Goal: Task Accomplishment & Management: Manage account settings

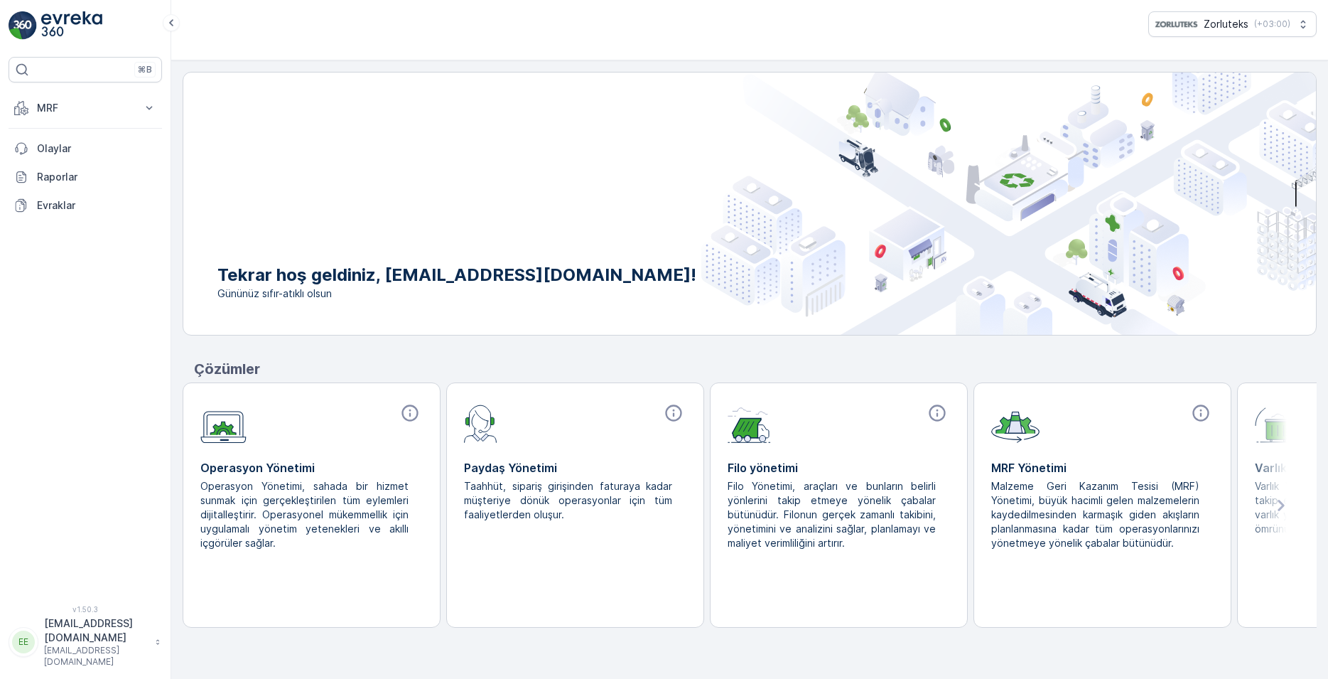
click at [606, 195] on div "Tekrar hoş geldiniz, ergun.nergiz@zorlu.com! Gününüz sıfır-atıklı olsun" at bounding box center [466, 203] width 566 height 262
click at [52, 206] on p "Evraklar" at bounding box center [96, 205] width 119 height 14
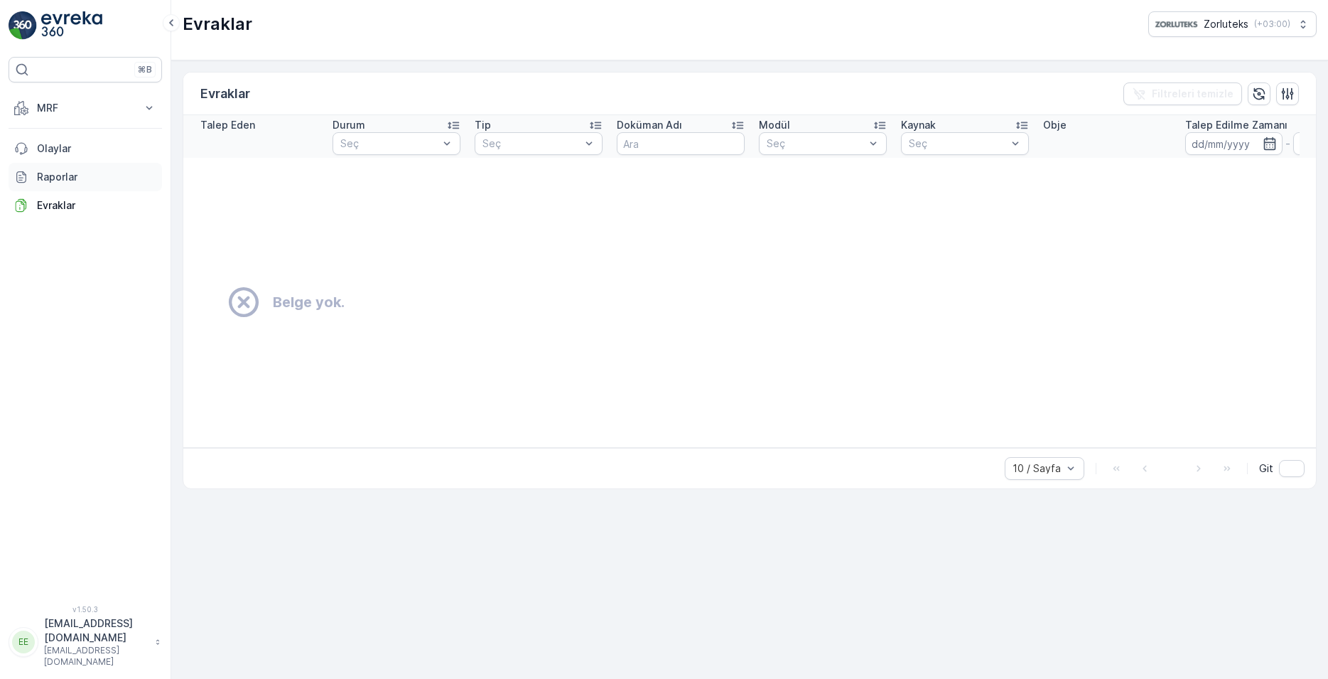
click at [57, 176] on p "Raporlar" at bounding box center [96, 177] width 119 height 14
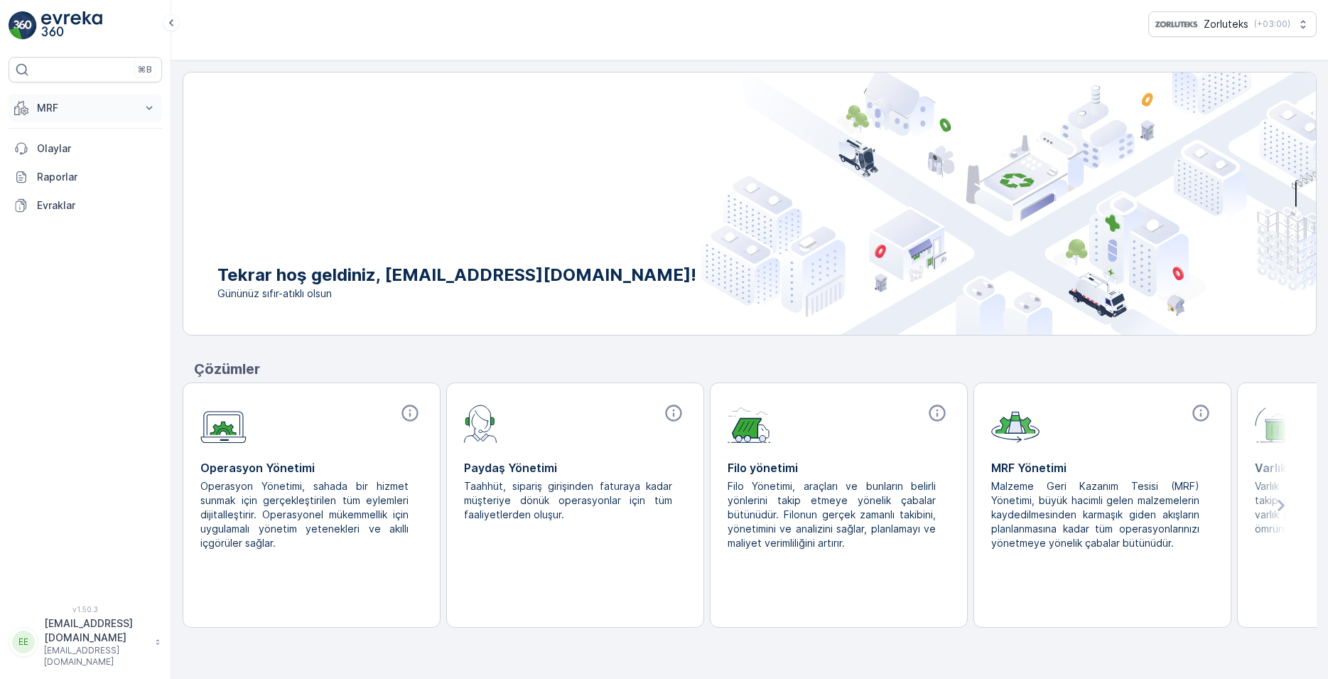
click at [146, 107] on icon at bounding box center [149, 108] width 6 height 4
click at [142, 104] on icon at bounding box center [149, 108] width 14 height 14
click at [79, 149] on p "Olaylar" at bounding box center [96, 148] width 119 height 14
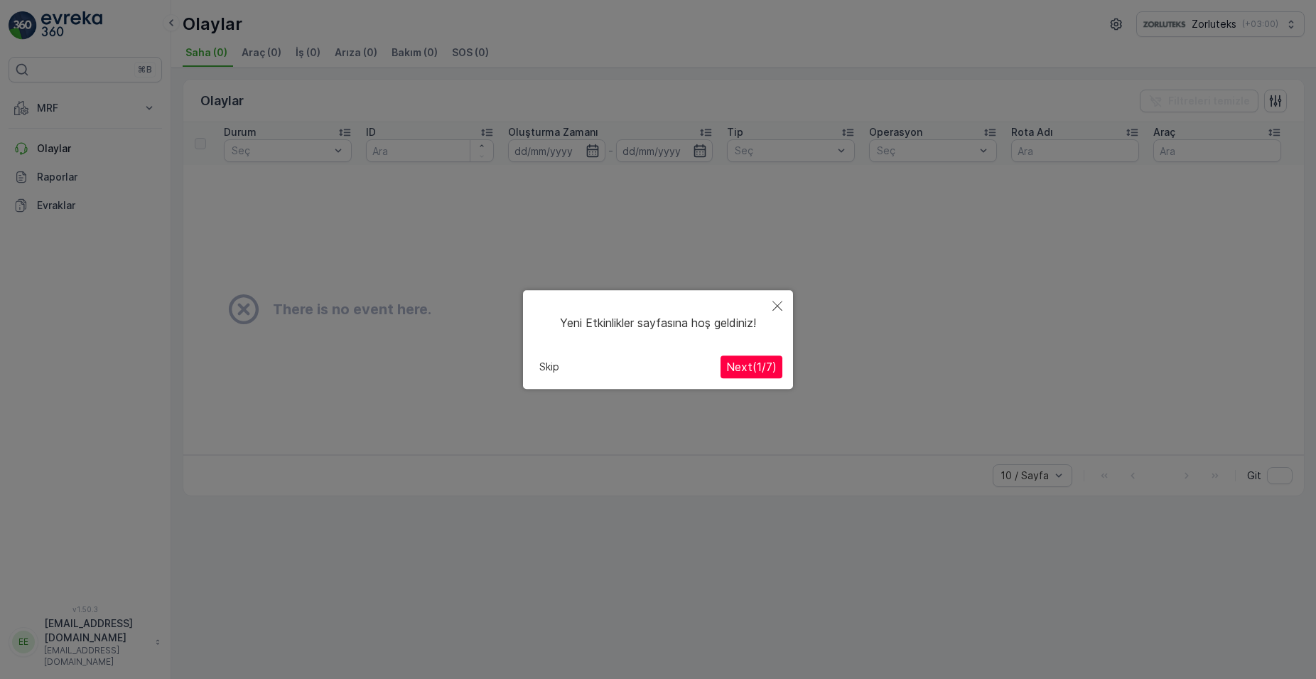
click at [780, 303] on icon "Close" at bounding box center [777, 306] width 10 height 10
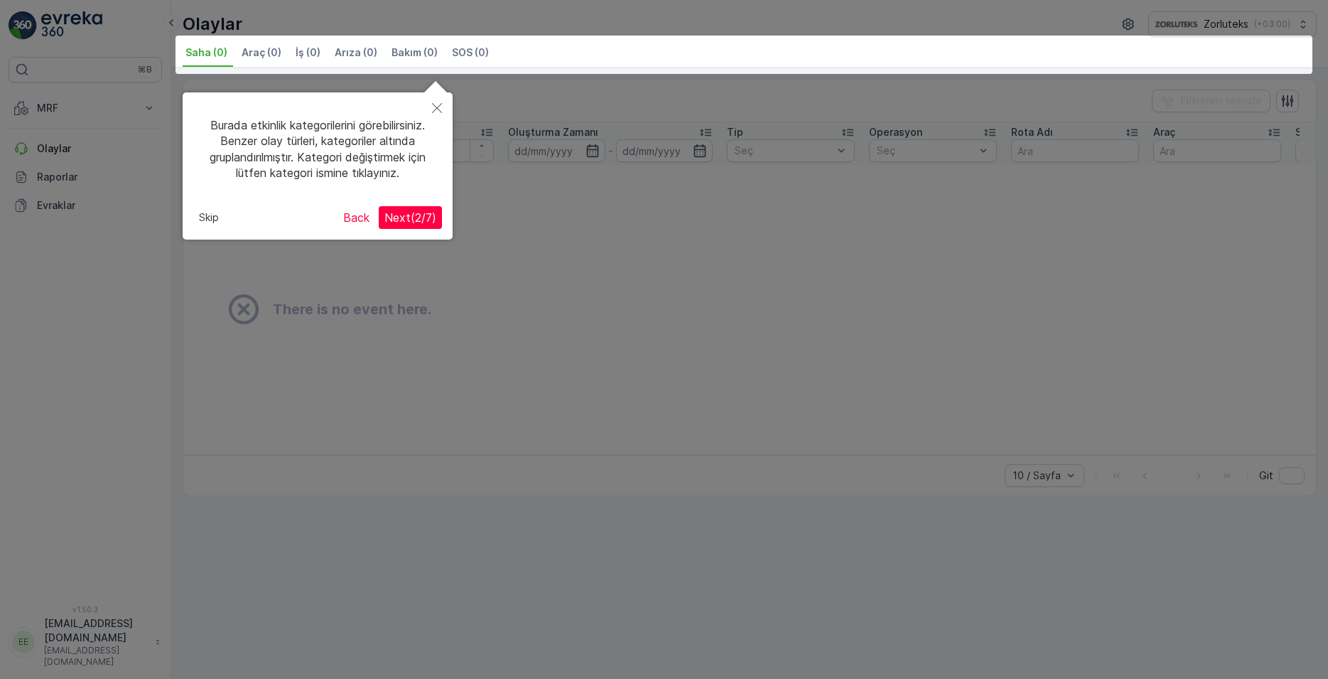
click at [436, 107] on icon "Close" at bounding box center [437, 108] width 10 height 10
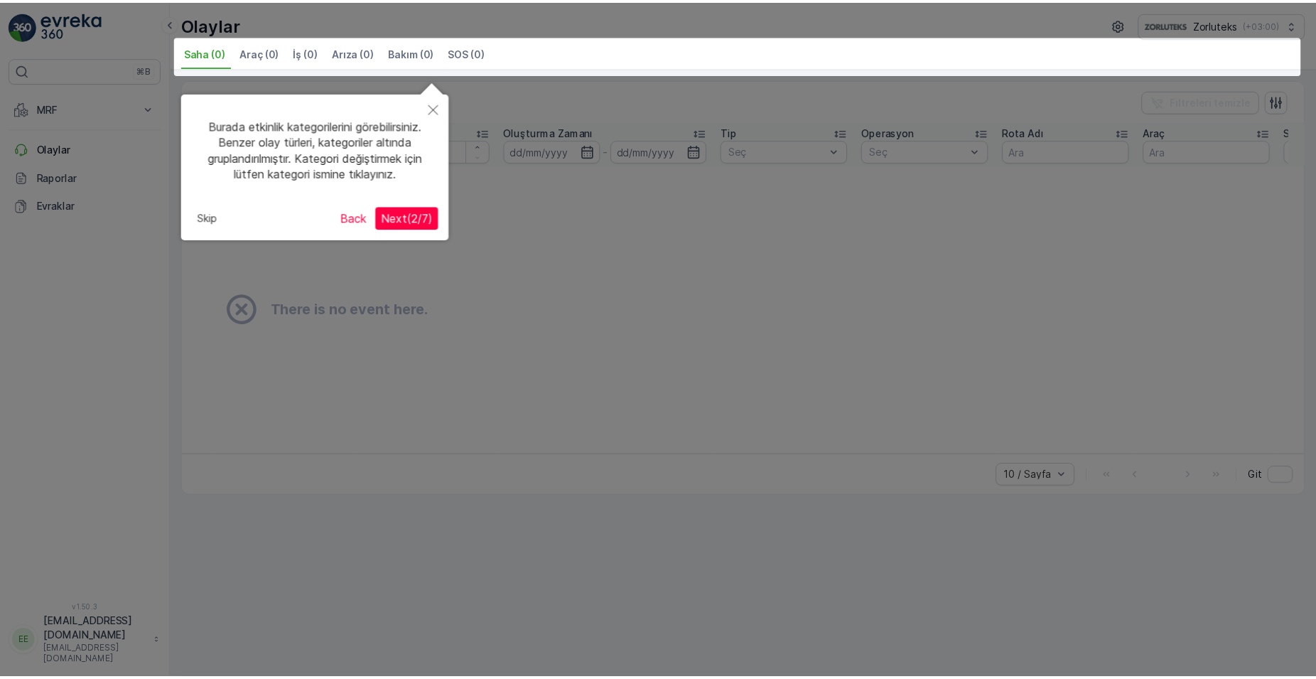
scroll to position [2, 0]
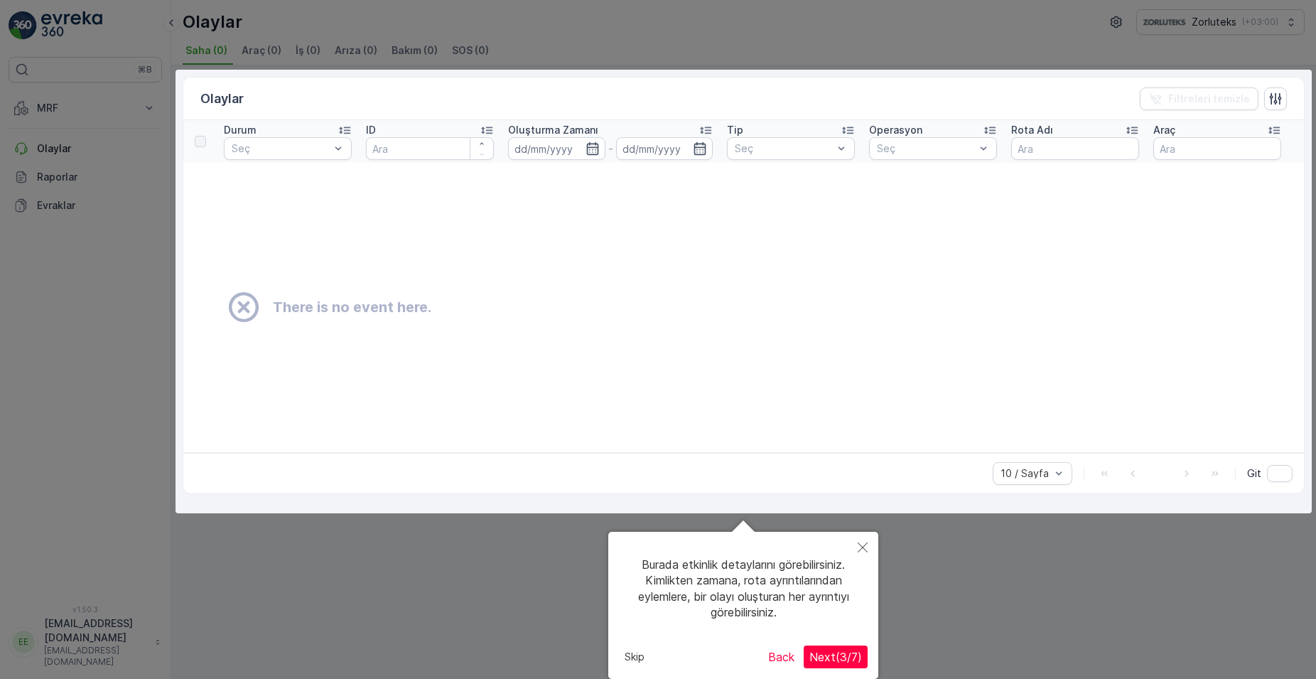
click at [866, 544] on icon "Close" at bounding box center [863, 547] width 10 height 10
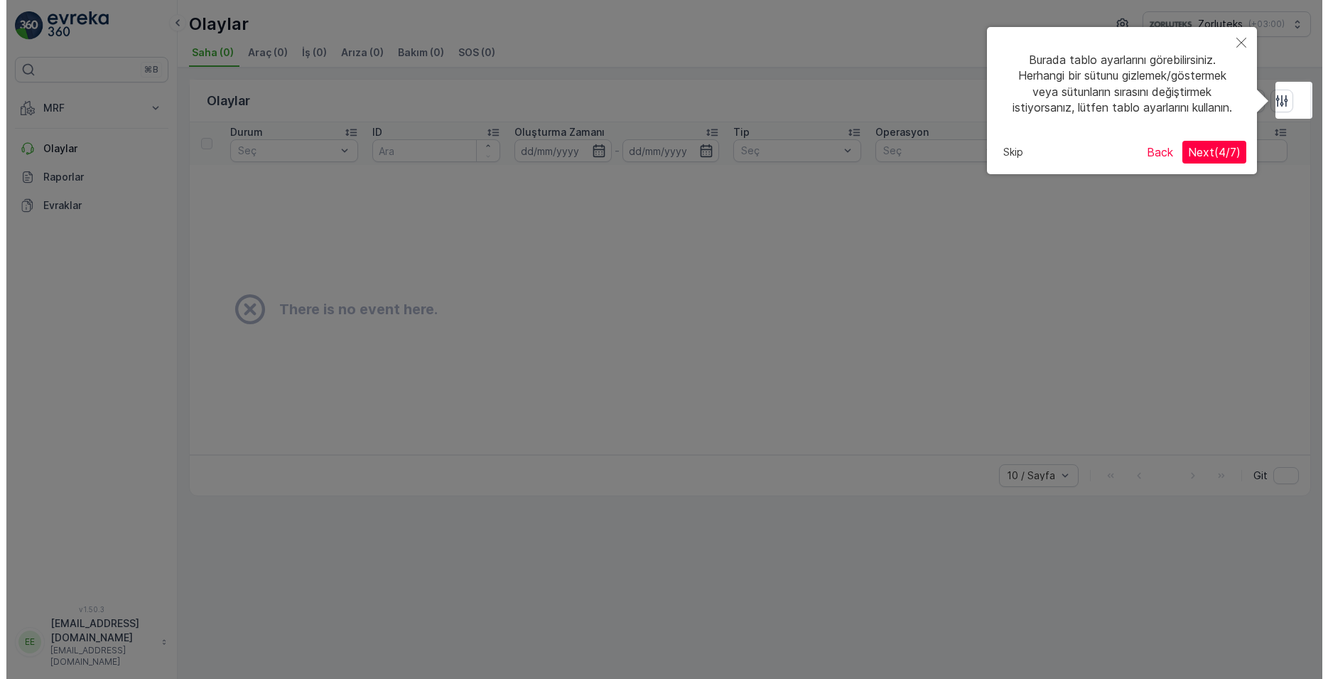
scroll to position [0, 0]
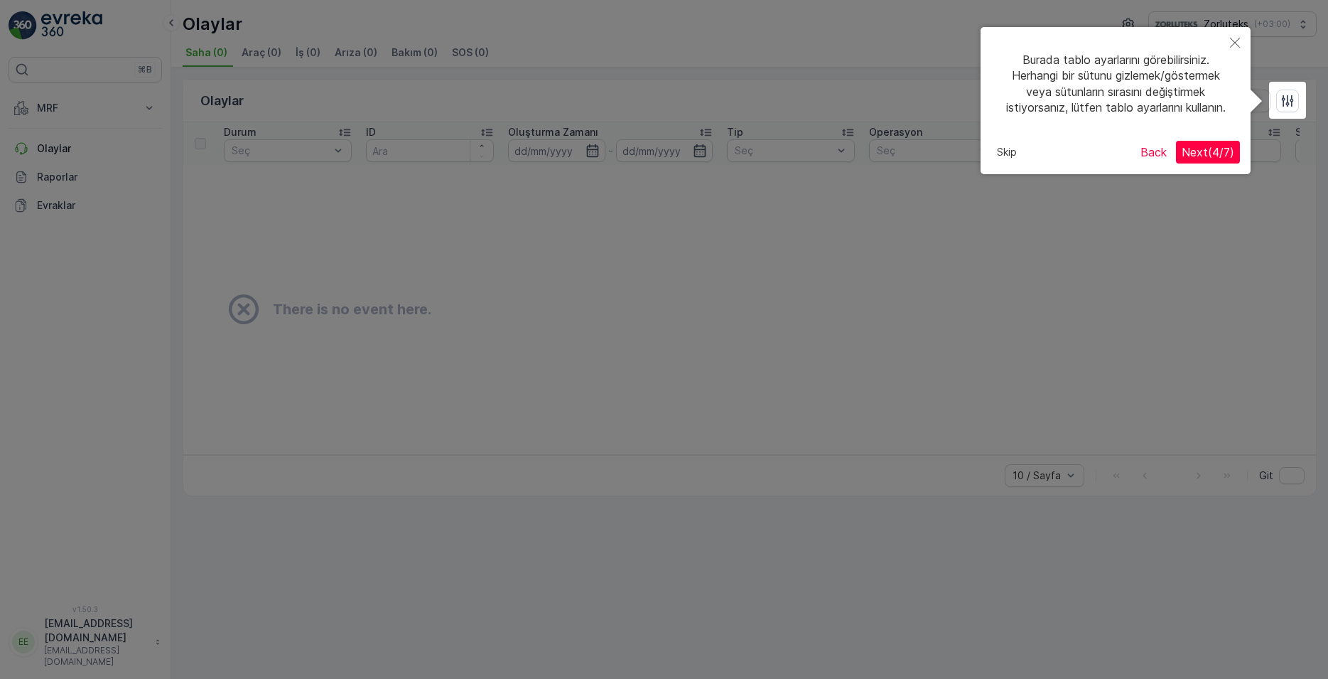
click at [1239, 39] on icon "Close" at bounding box center [1235, 43] width 10 height 10
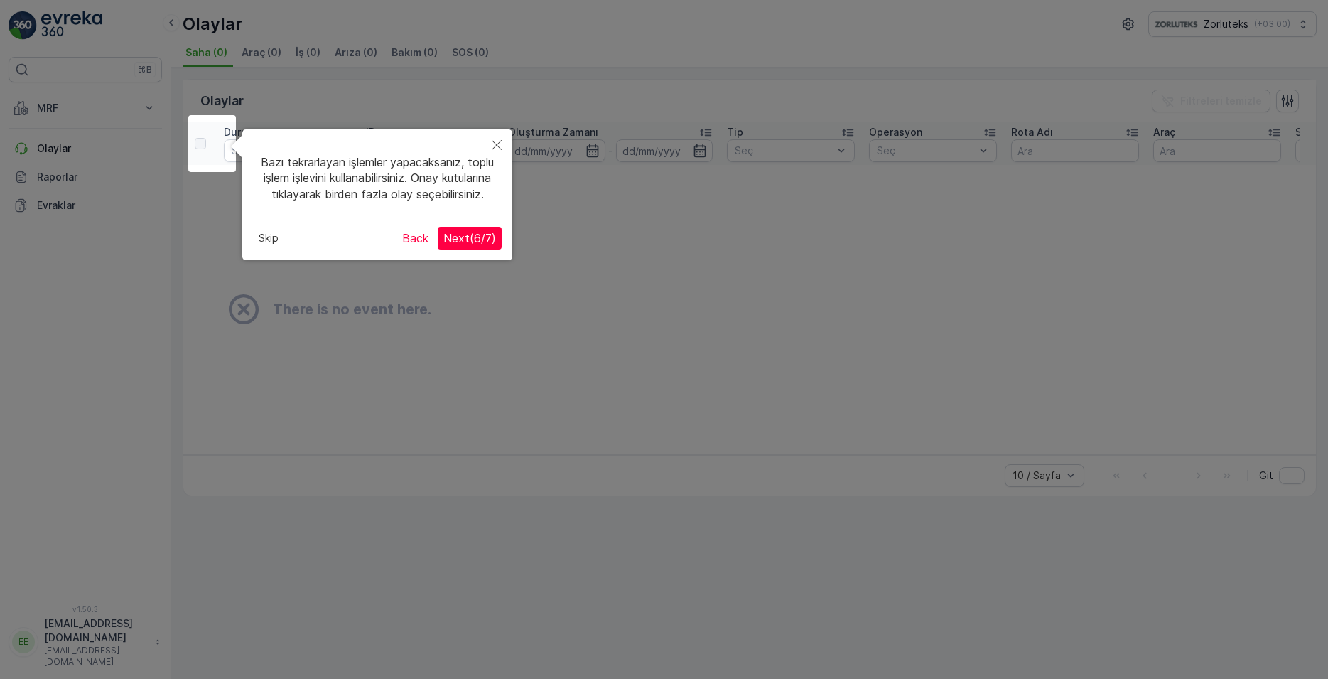
click at [487, 141] on button "Close" at bounding box center [496, 145] width 31 height 33
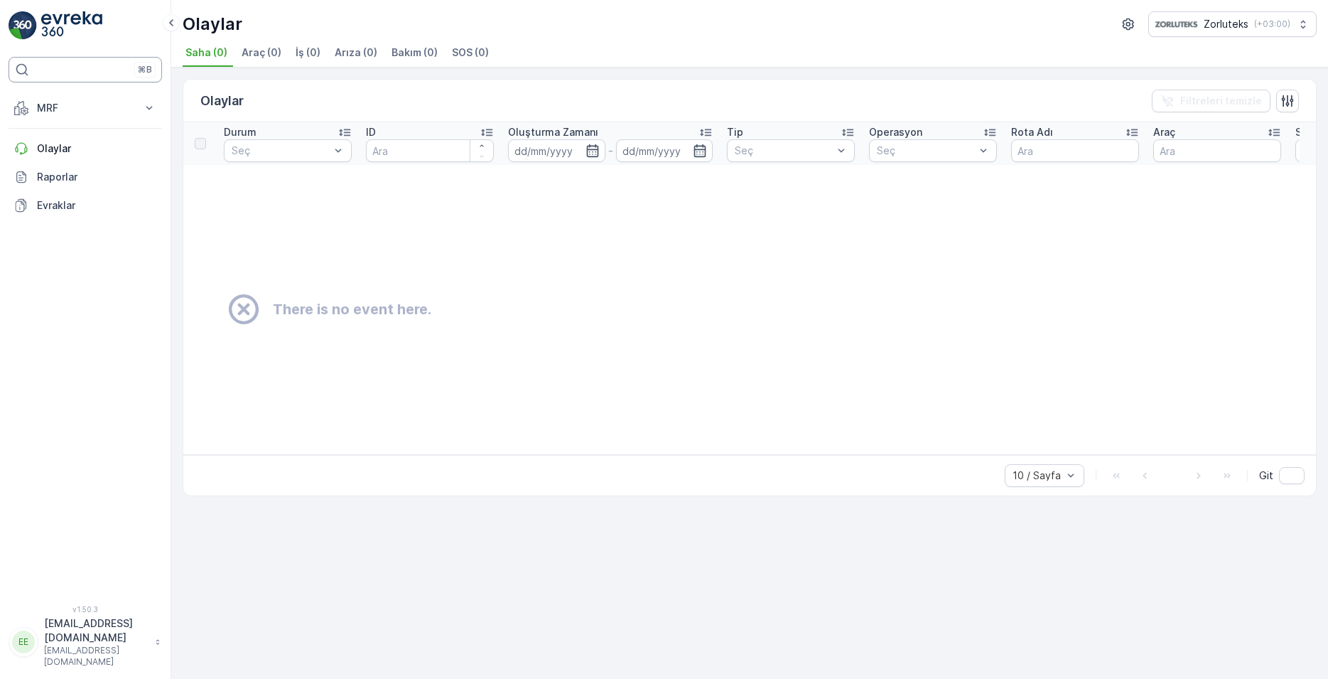
click at [100, 68] on div "⌘B" at bounding box center [85, 70] width 153 height 26
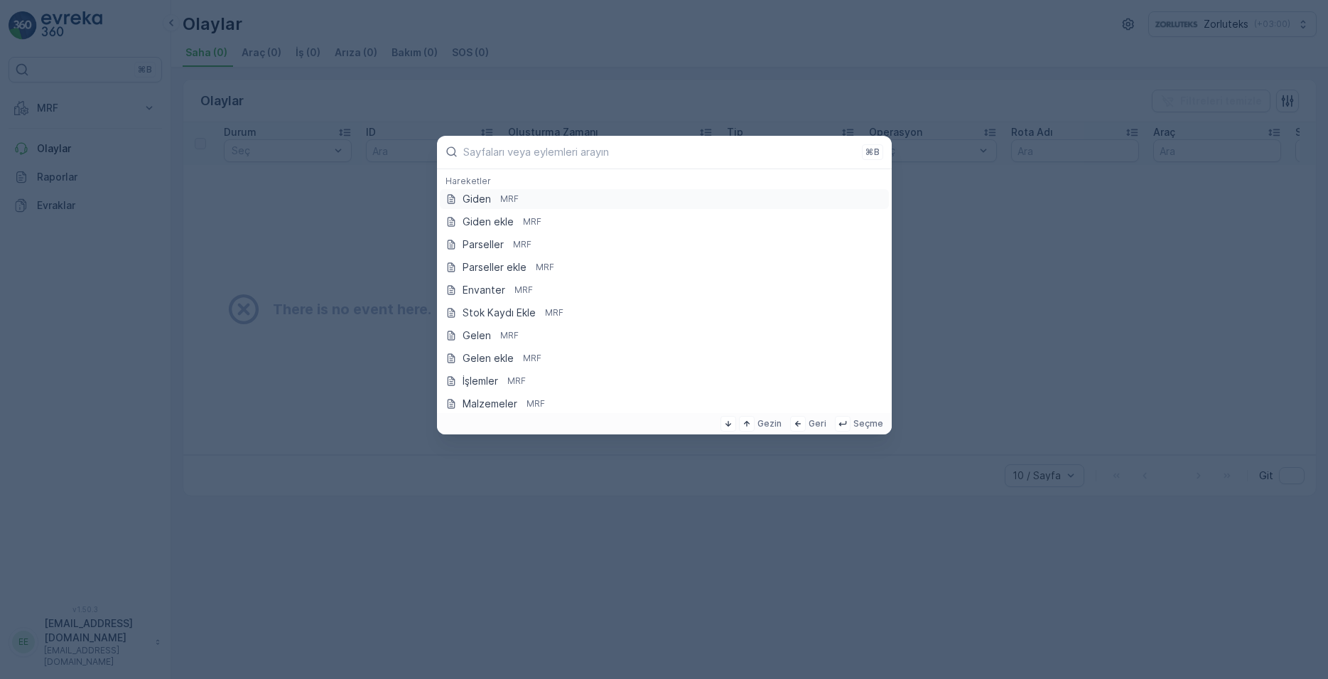
click at [967, 215] on body "⌘B MRF Insights Gelen Parseller İşlemler Giden Envanter Materyaller Aktiviteler…" at bounding box center [664, 339] width 1328 height 679
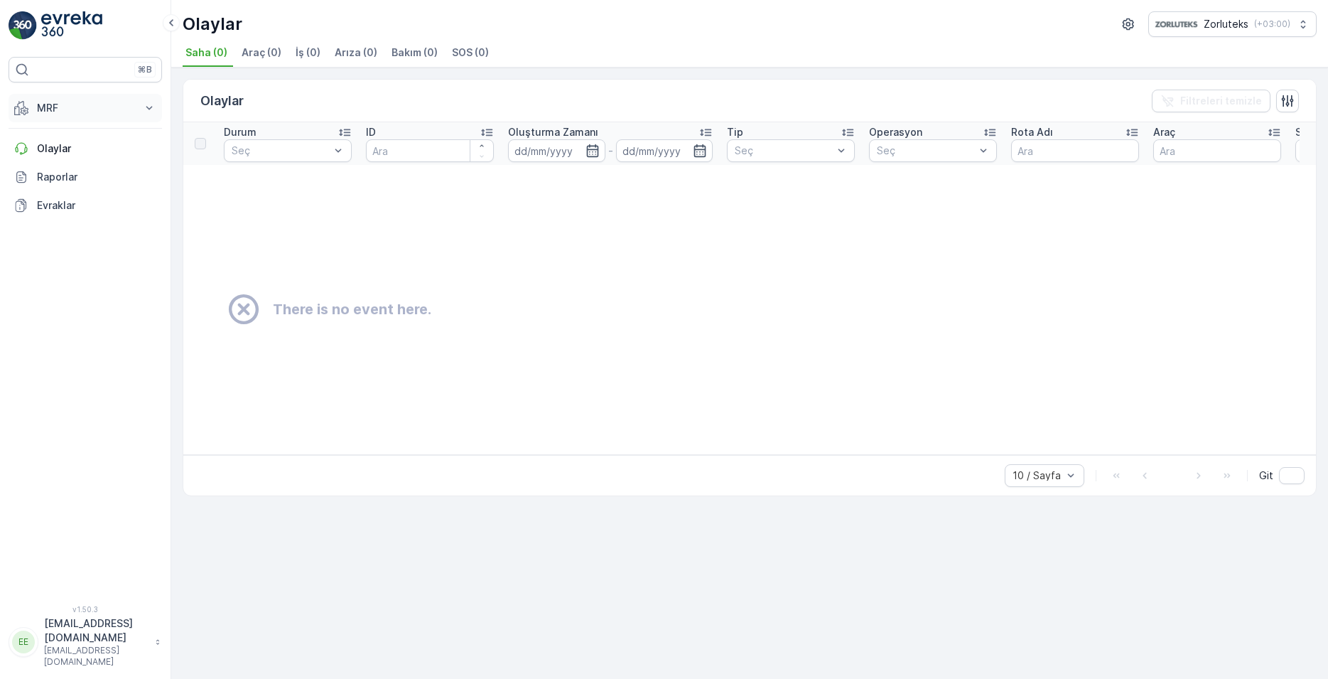
click at [146, 107] on icon at bounding box center [149, 108] width 6 height 4
click at [52, 109] on p "MRF" at bounding box center [85, 108] width 97 height 14
click at [43, 180] on p "Raporlar" at bounding box center [96, 177] width 119 height 14
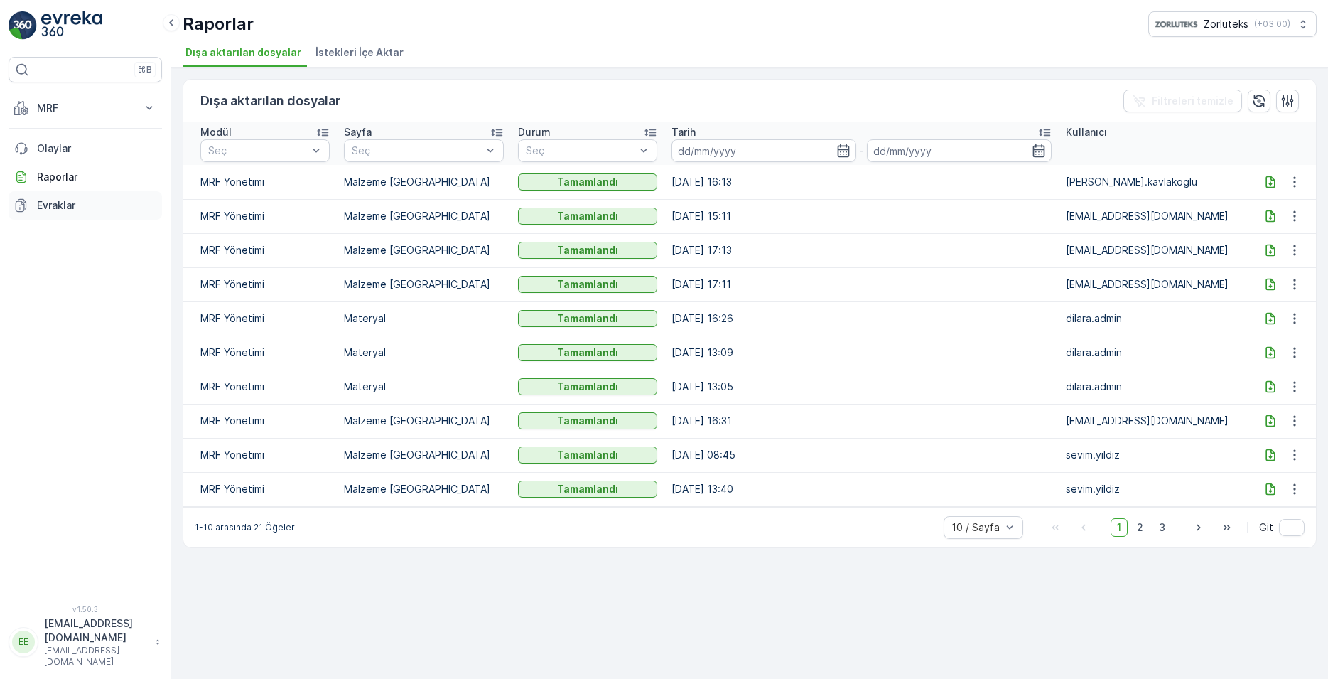
click at [47, 206] on p "Evraklar" at bounding box center [96, 205] width 119 height 14
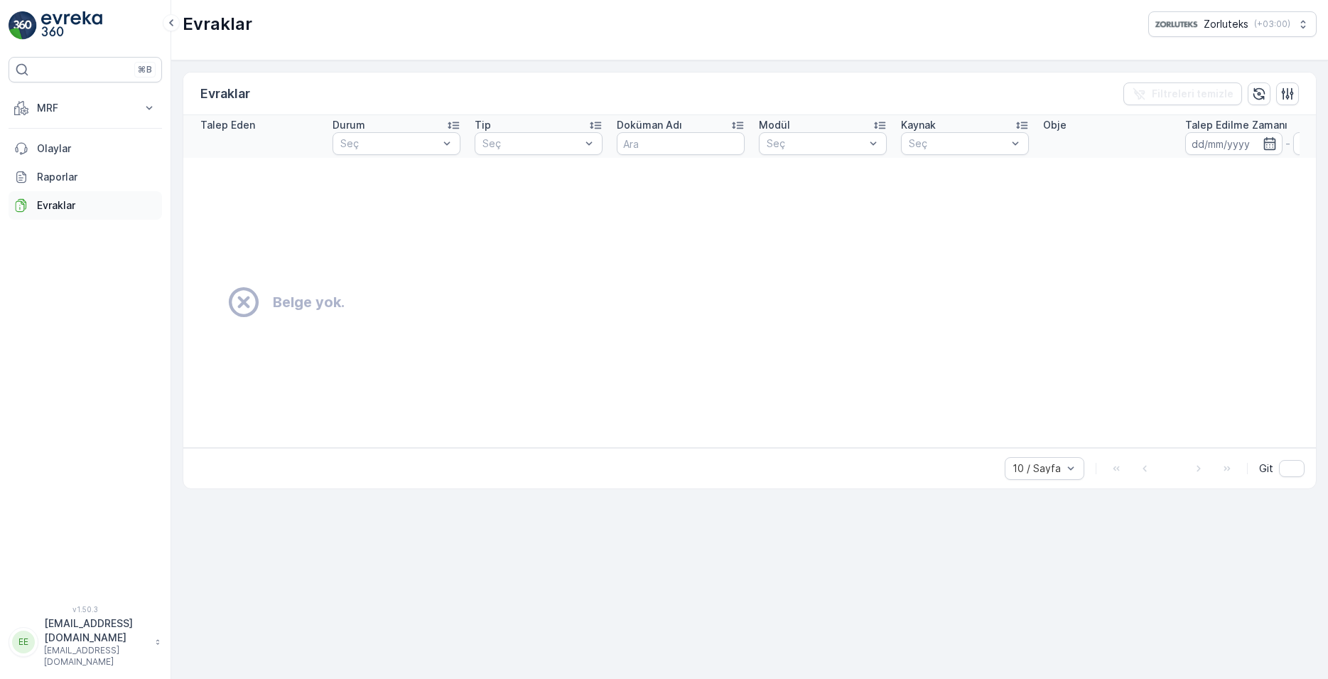
click at [46, 211] on p "Evraklar" at bounding box center [96, 205] width 119 height 14
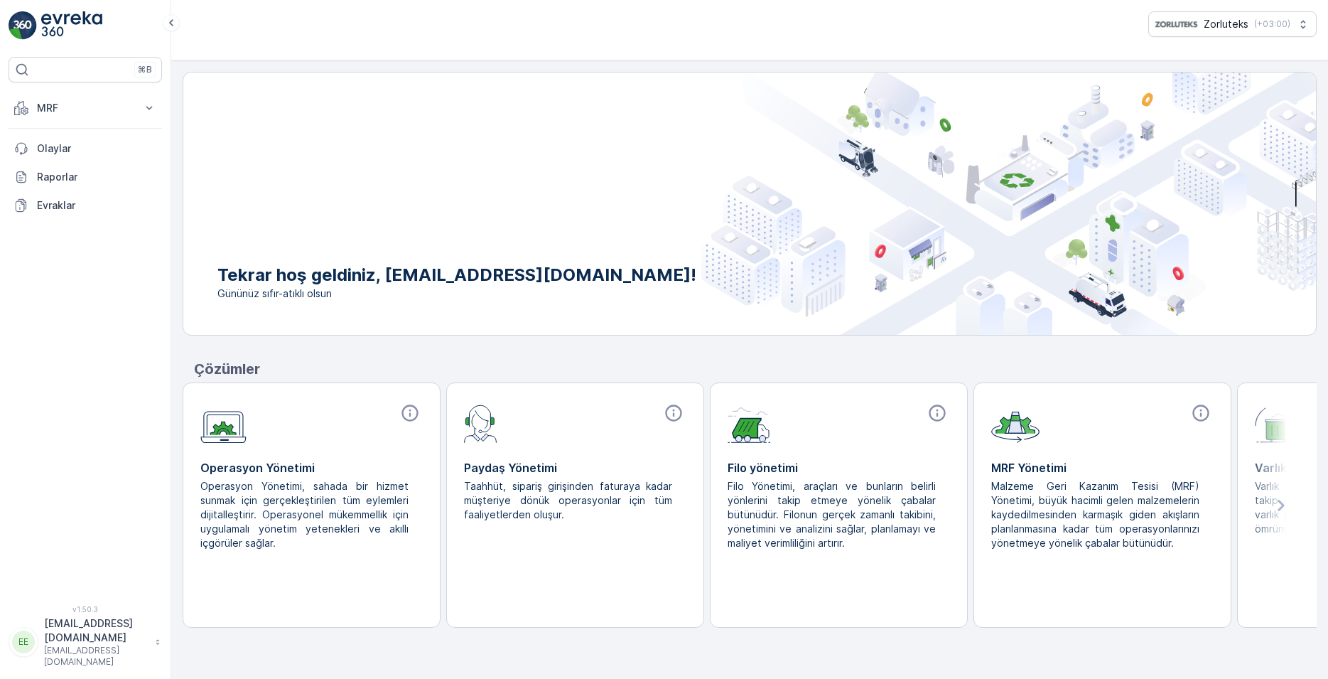
click at [1252, 87] on img at bounding box center [1008, 203] width 615 height 262
click at [106, 108] on p "MRF" at bounding box center [85, 108] width 97 height 14
click at [72, 155] on link "Gelen" at bounding box center [96, 152] width 131 height 20
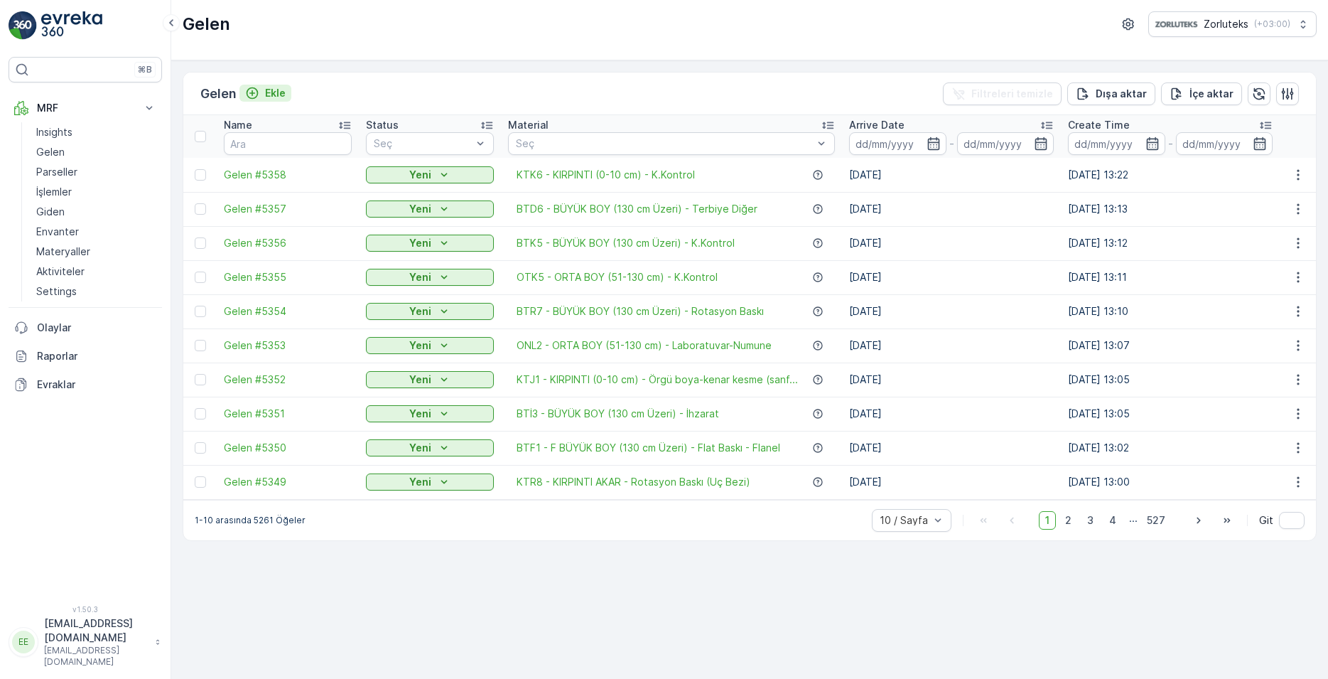
click at [277, 95] on p "Ekle" at bounding box center [275, 93] width 21 height 14
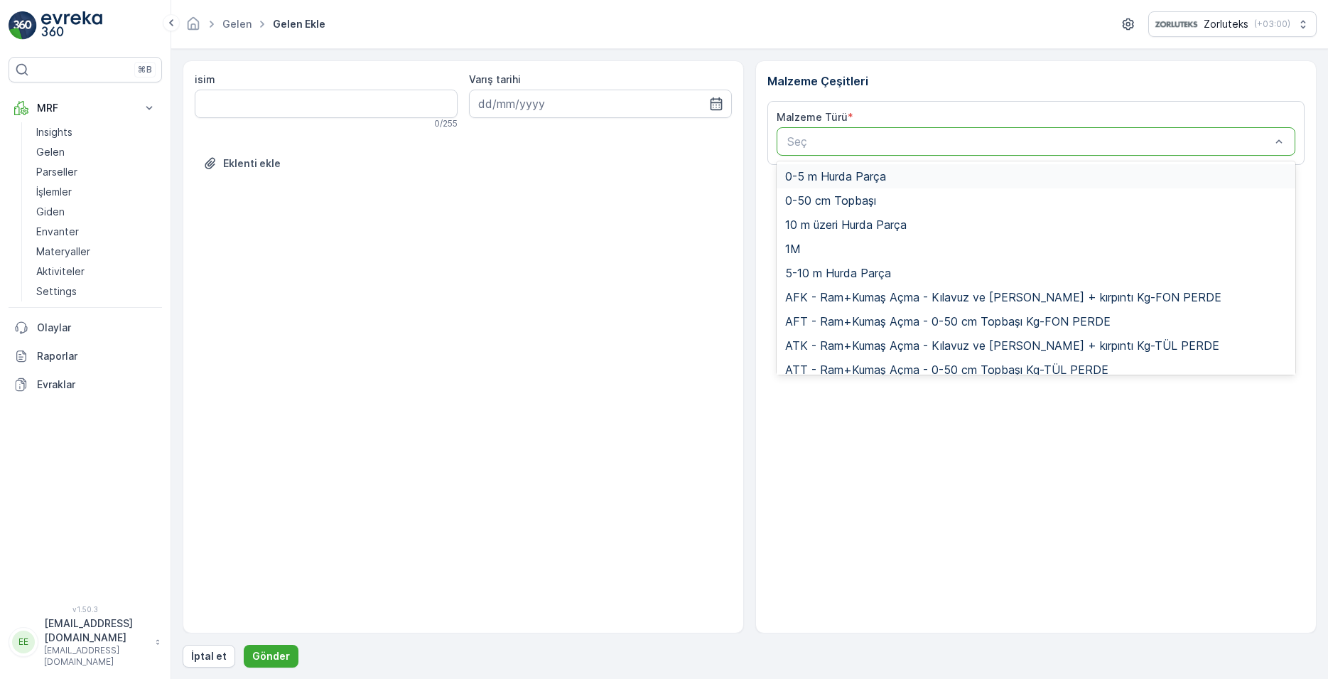
click at [830, 177] on span "0-5 m Hurda Parça" at bounding box center [835, 176] width 101 height 13
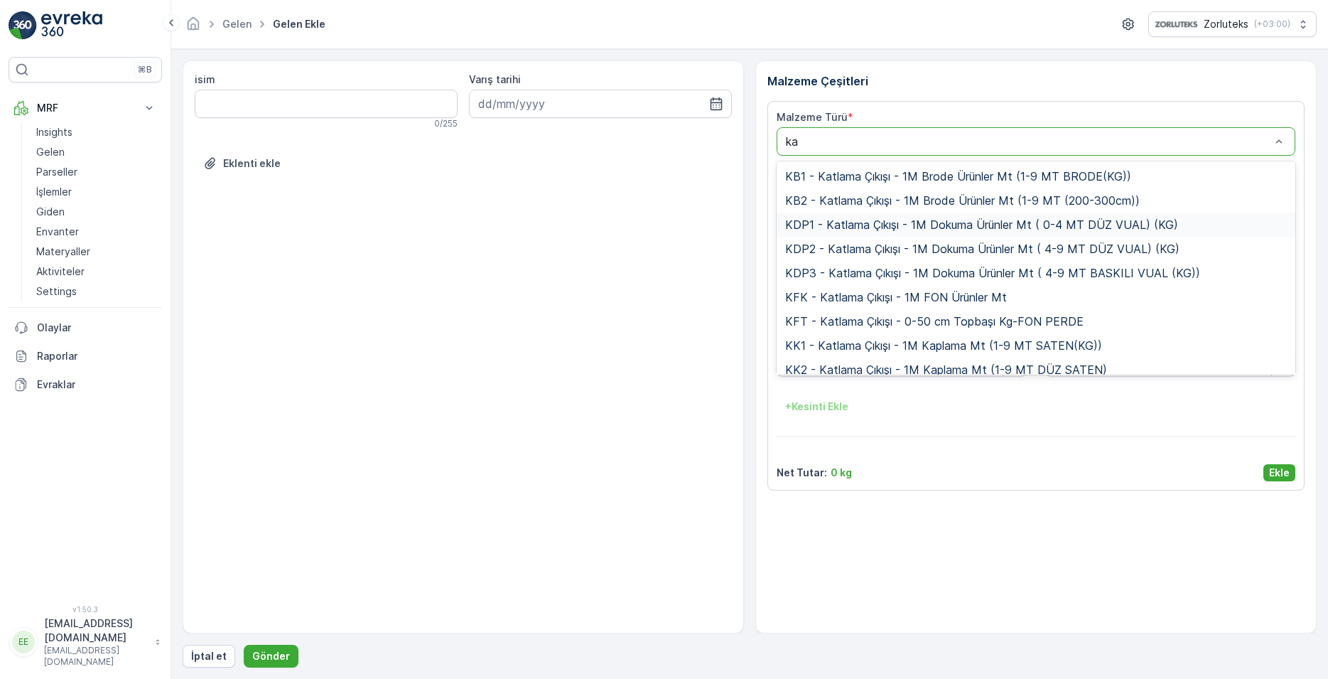
type input "k"
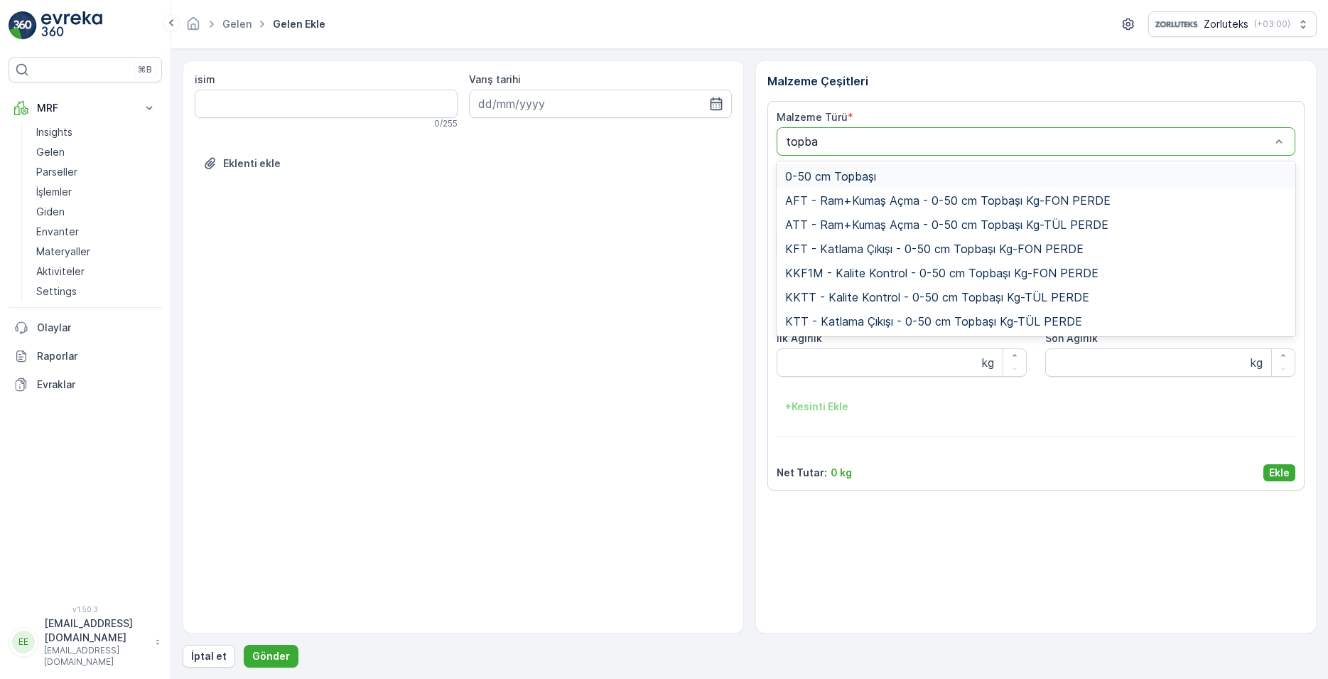
type input "topbaş"
click at [866, 177] on span "0-50 cm Topbaşı" at bounding box center [830, 176] width 91 height 13
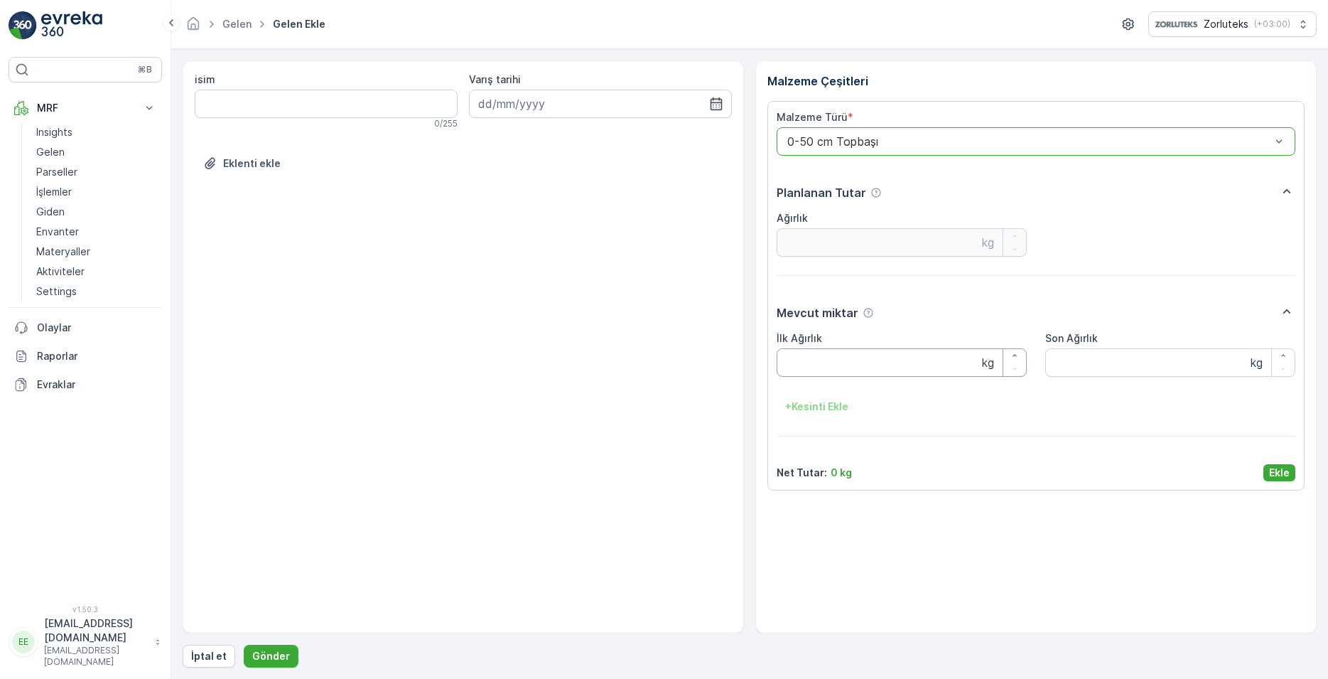
click at [810, 363] on Ağırlık "İlk Ağırlık" at bounding box center [902, 362] width 250 height 28
type Ağırlık "17"
click at [1283, 473] on p "Ekle" at bounding box center [1279, 472] width 21 height 14
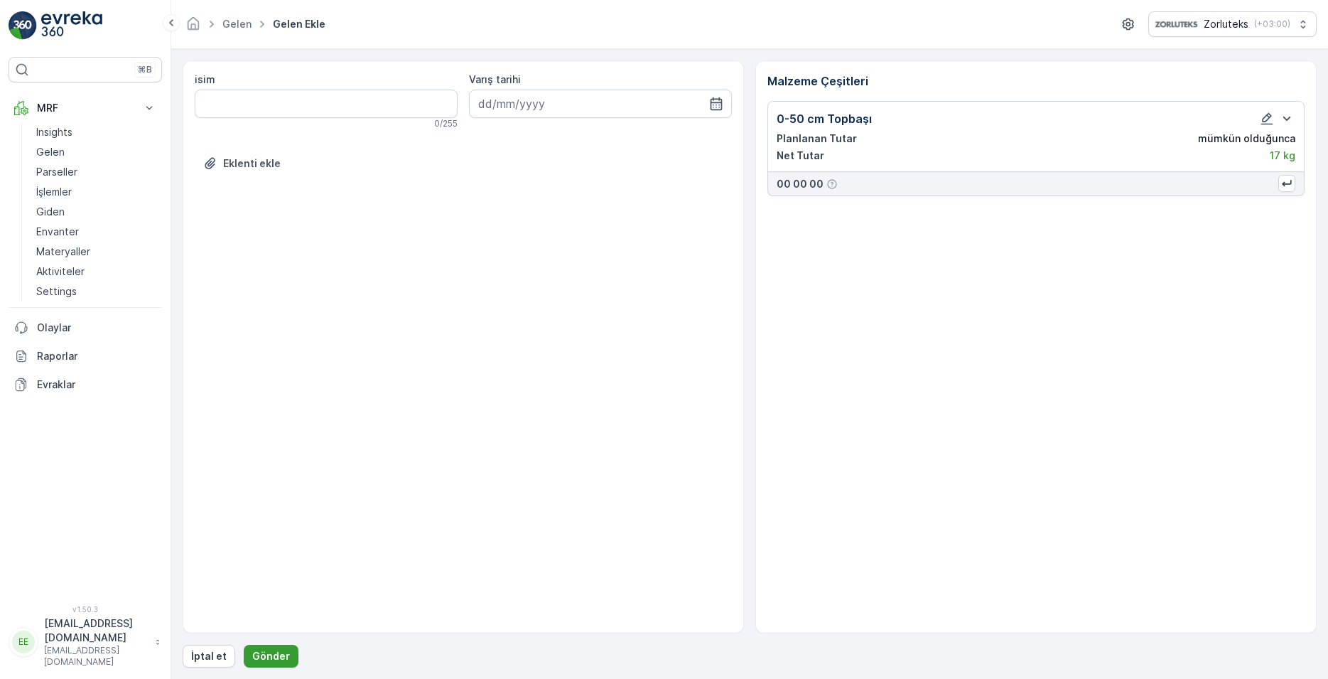
click at [274, 657] on p "Gönder" at bounding box center [271, 656] width 38 height 14
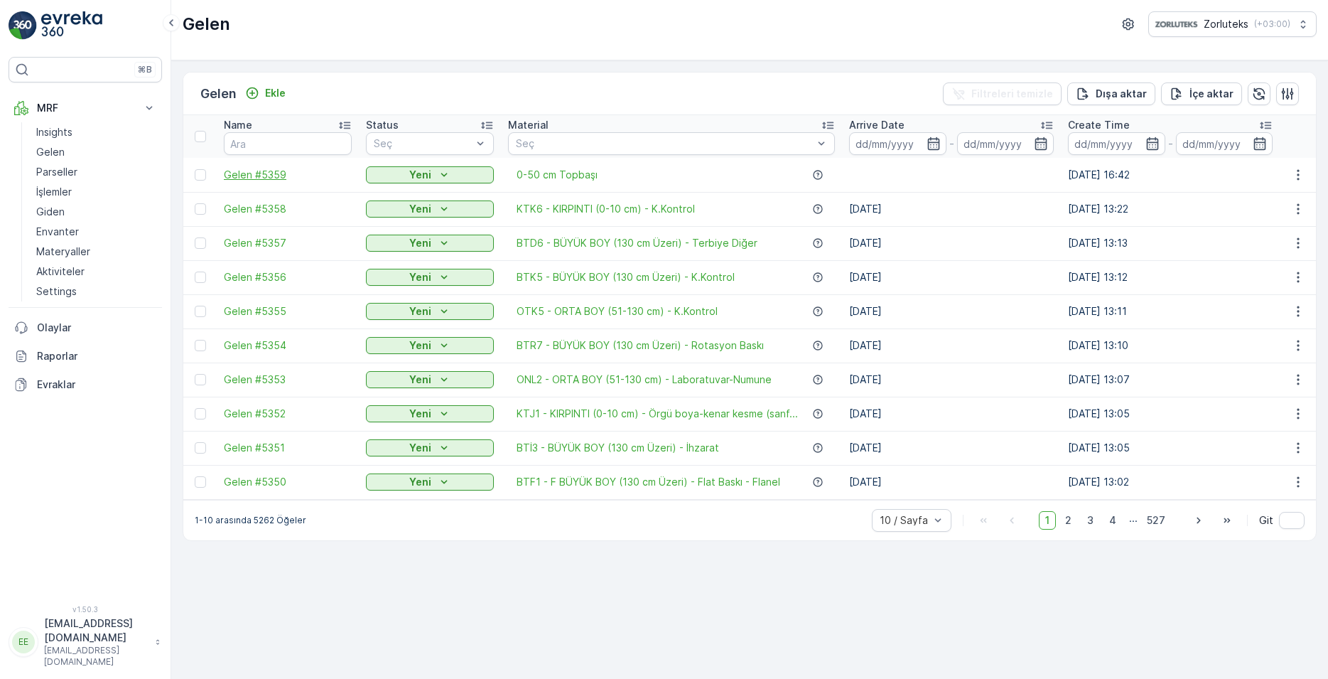
click at [247, 173] on span "Gelen #5359" at bounding box center [288, 175] width 128 height 14
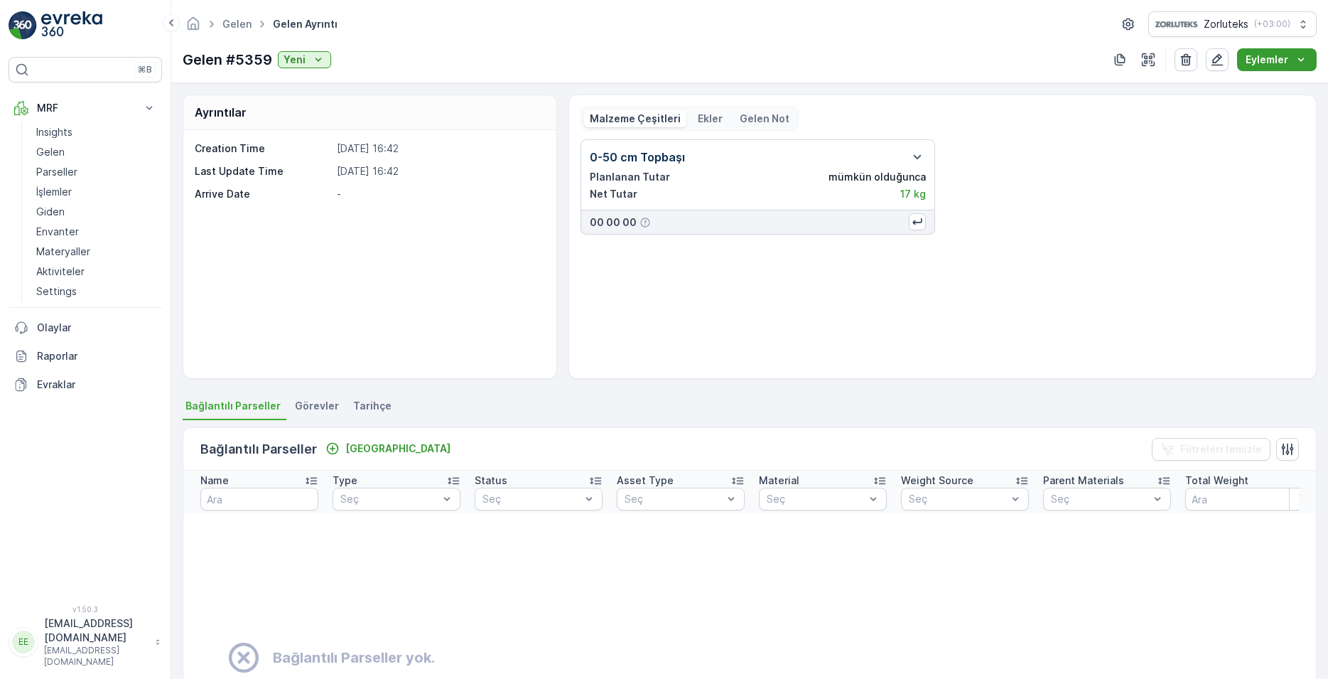
click at [1262, 60] on p "Eylemler" at bounding box center [1267, 60] width 43 height 14
click at [1233, 156] on div "0-50 cm Topbaşı Planlanan Tutar mümkün olduğunca Net Tutar 17 kg 00 00 00" at bounding box center [943, 186] width 724 height 95
click at [55, 146] on p "Gelen" at bounding box center [50, 152] width 28 height 14
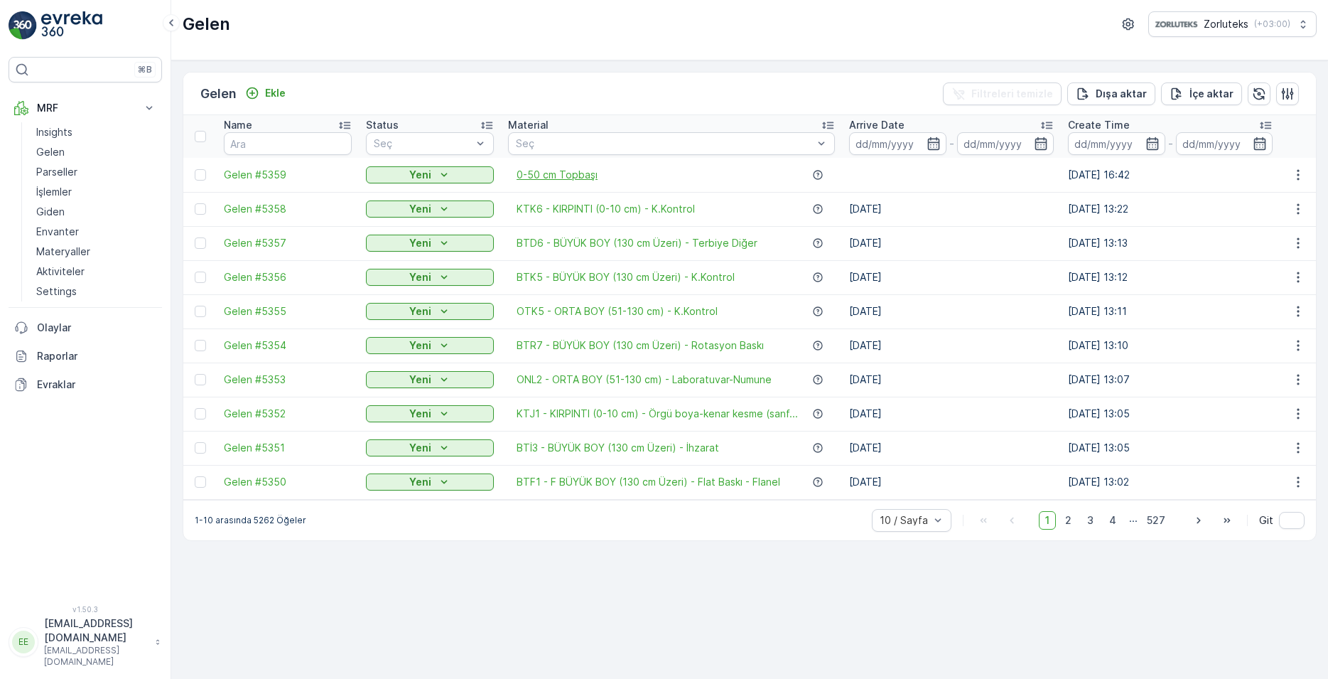
click at [534, 169] on span "0-50 cm Topbaşı" at bounding box center [557, 175] width 81 height 14
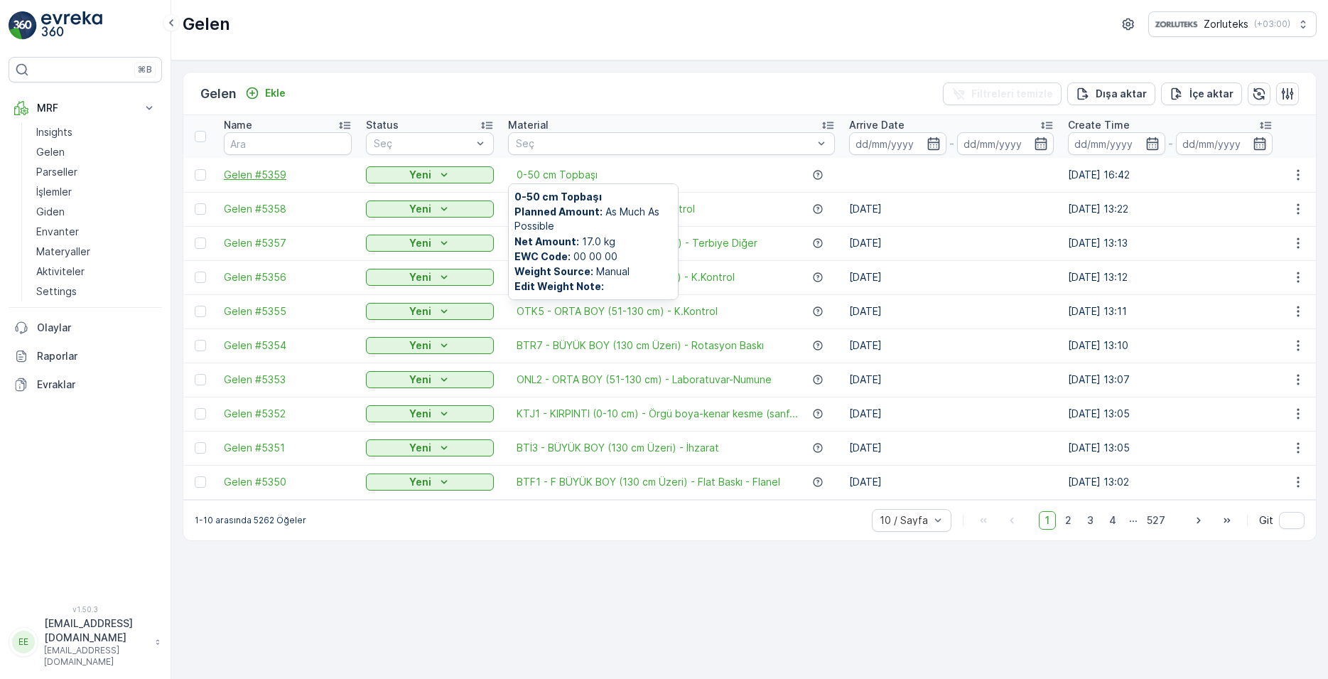
click at [269, 175] on span "Gelen #5359" at bounding box center [288, 175] width 128 height 14
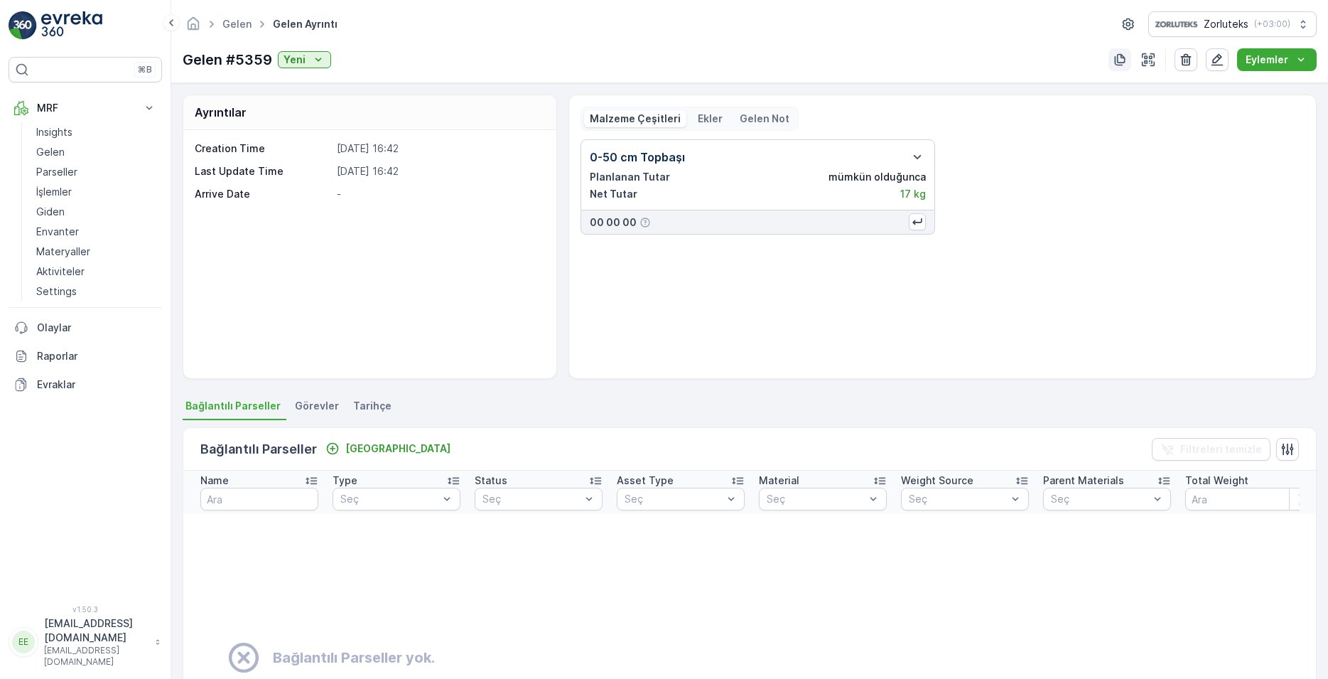
click at [1118, 60] on icon "button" at bounding box center [1120, 60] width 11 height 12
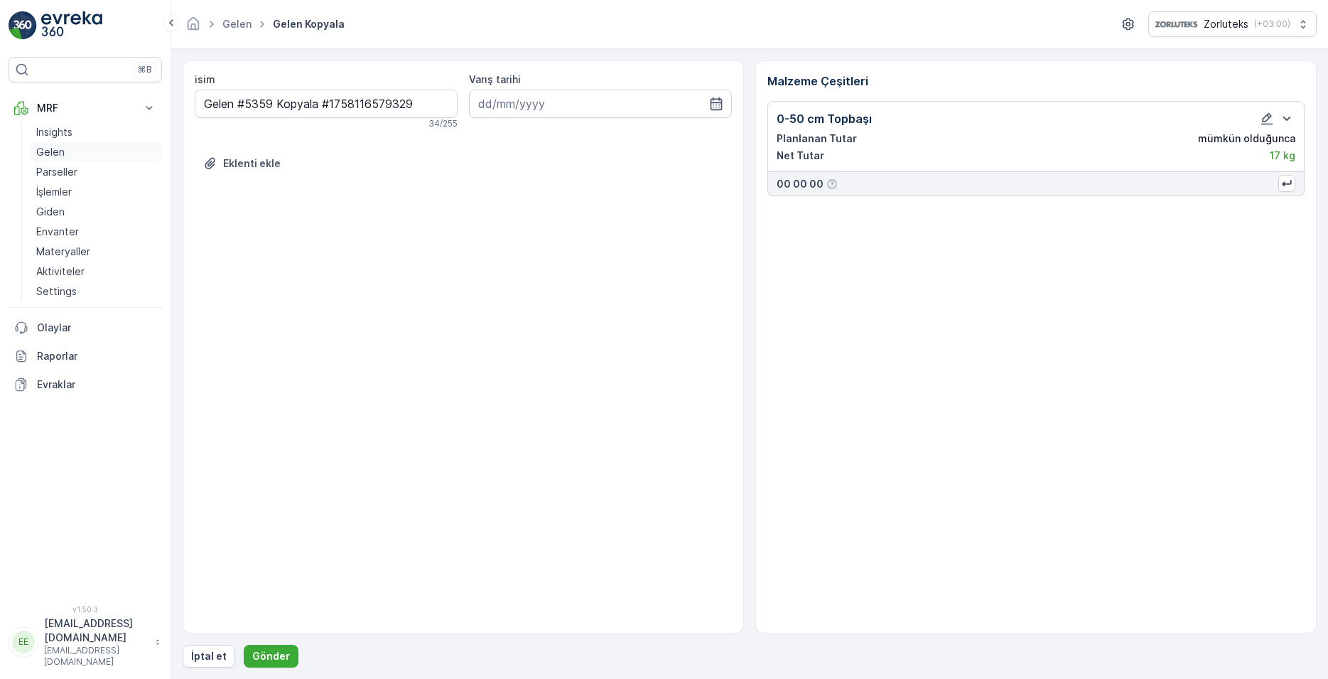
click at [79, 147] on link "Gelen" at bounding box center [96, 152] width 131 height 20
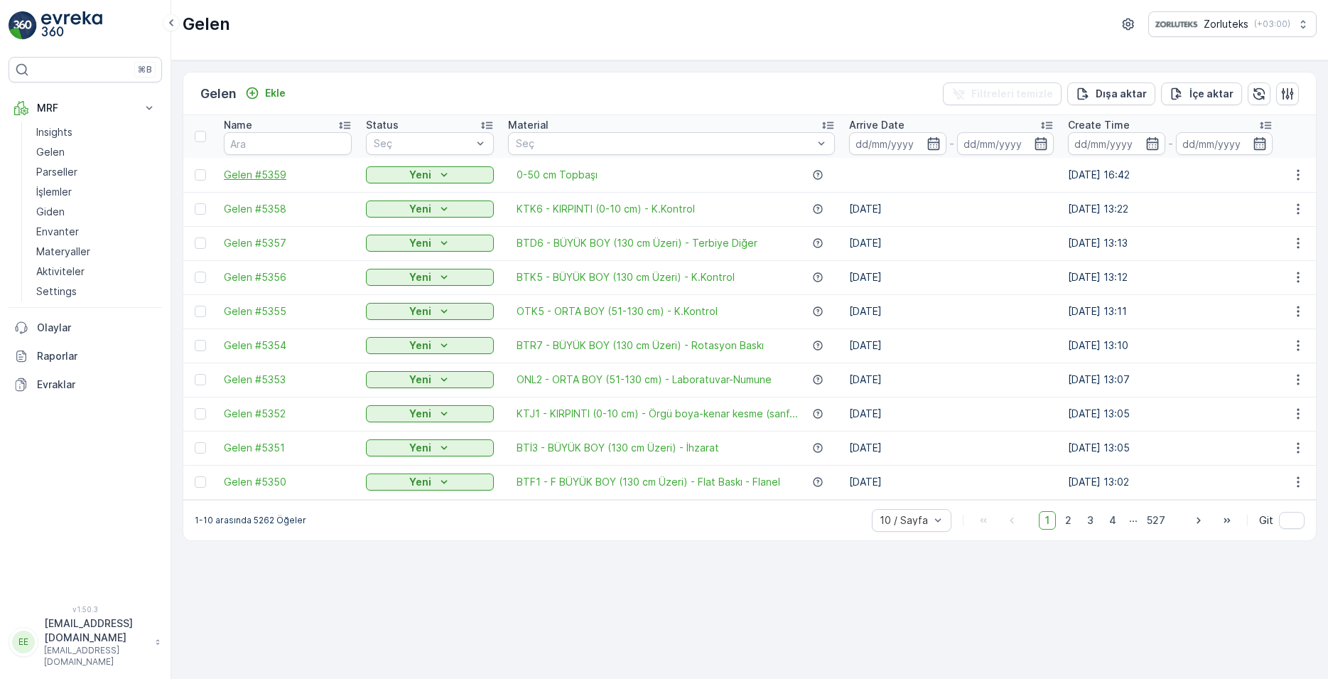
click at [274, 175] on span "Gelen #5359" at bounding box center [288, 175] width 128 height 14
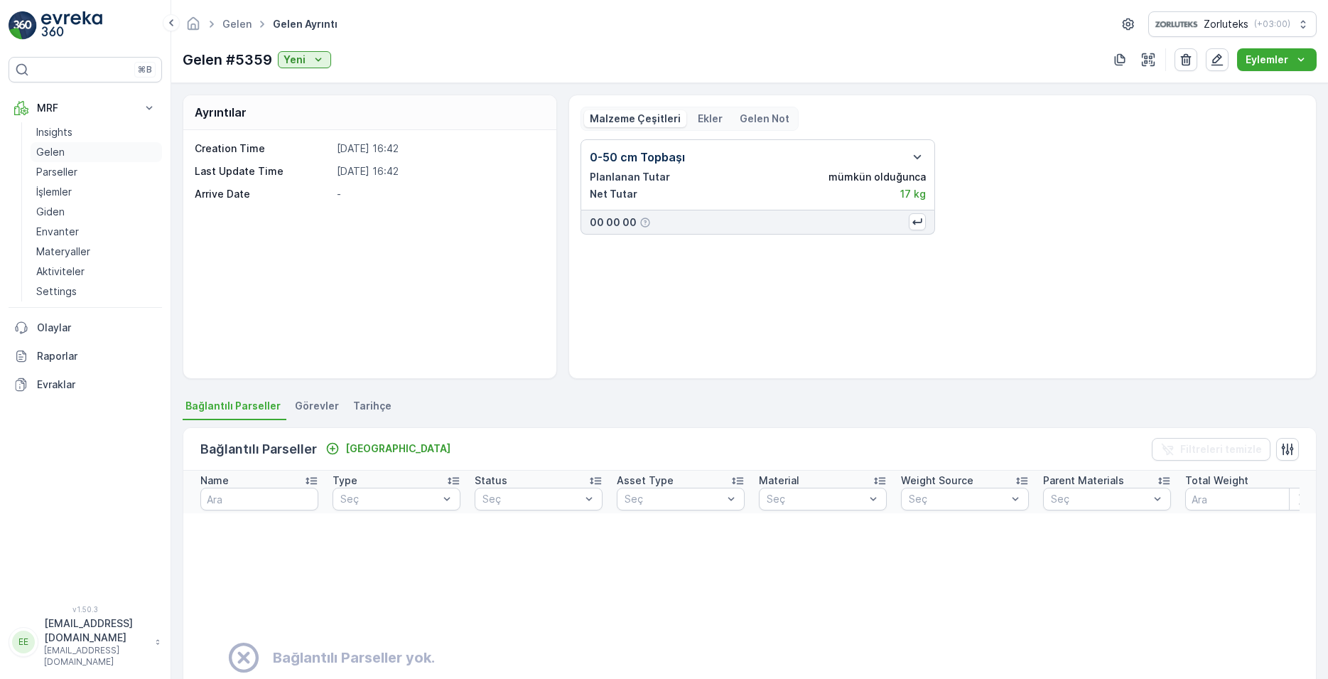
click at [54, 145] on p "Gelen" at bounding box center [50, 152] width 28 height 14
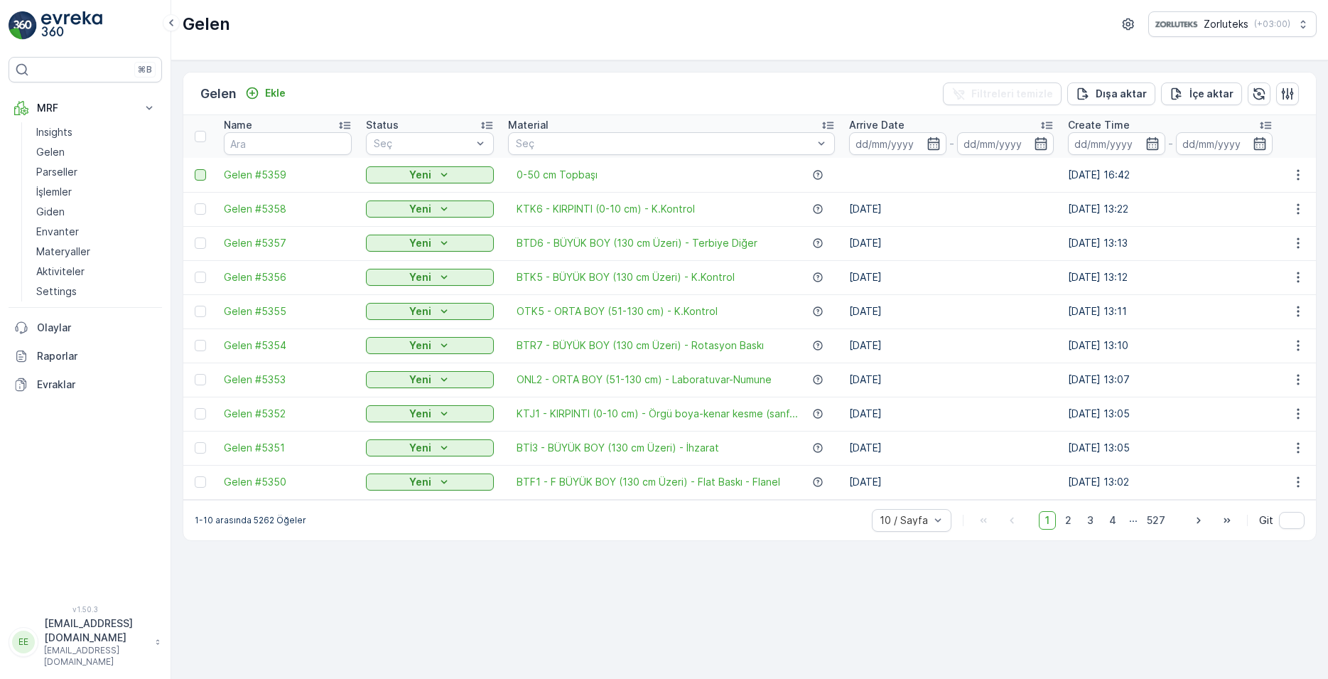
click at [203, 176] on div at bounding box center [200, 174] width 11 height 11
click at [195, 169] on input "checkbox" at bounding box center [195, 169] width 0 height 0
click at [1195, 90] on p "QR'ı yazdır" at bounding box center [1193, 94] width 54 height 14
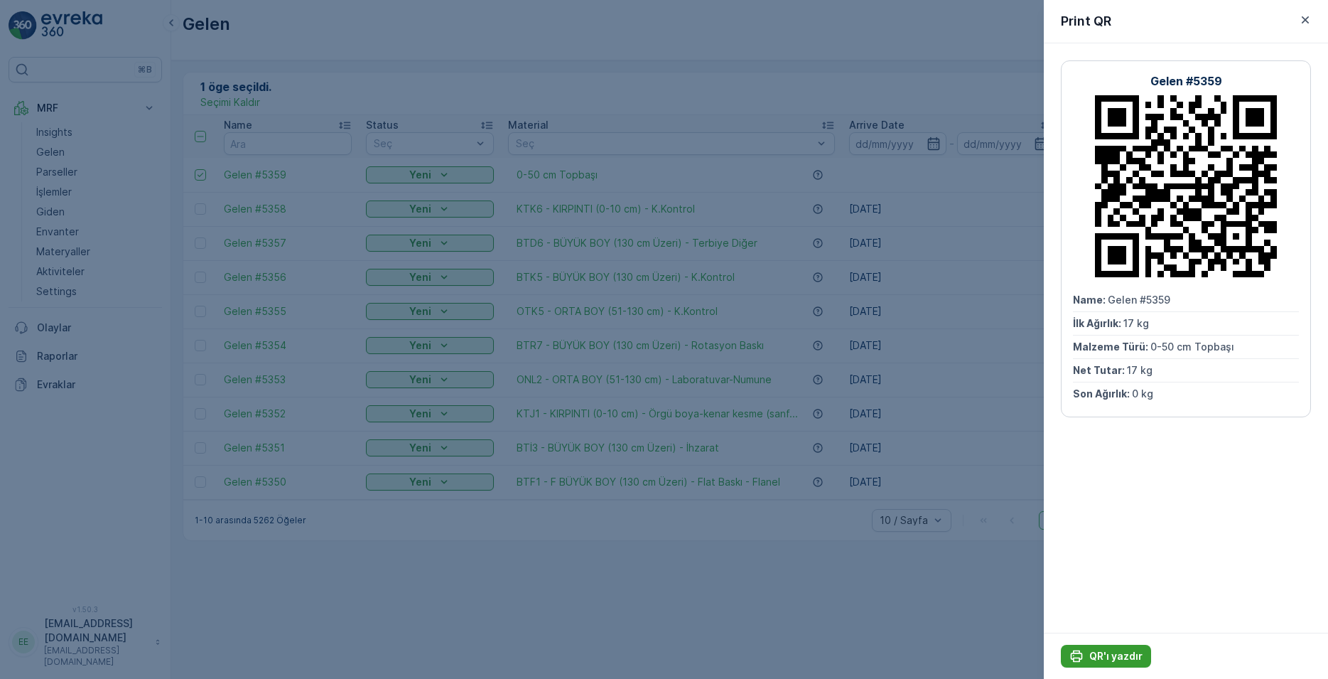
click at [1110, 655] on p "QR'ı yazdır" at bounding box center [1115, 656] width 53 height 14
click at [1117, 652] on p "QR'ı yazdır" at bounding box center [1115, 656] width 53 height 14
click at [1101, 661] on p "QR'ı yazdır" at bounding box center [1115, 656] width 53 height 14
click at [1115, 653] on p "QR'ı yazdır" at bounding box center [1115, 656] width 53 height 14
click at [1108, 652] on p "QR'ı yazdır" at bounding box center [1115, 656] width 53 height 14
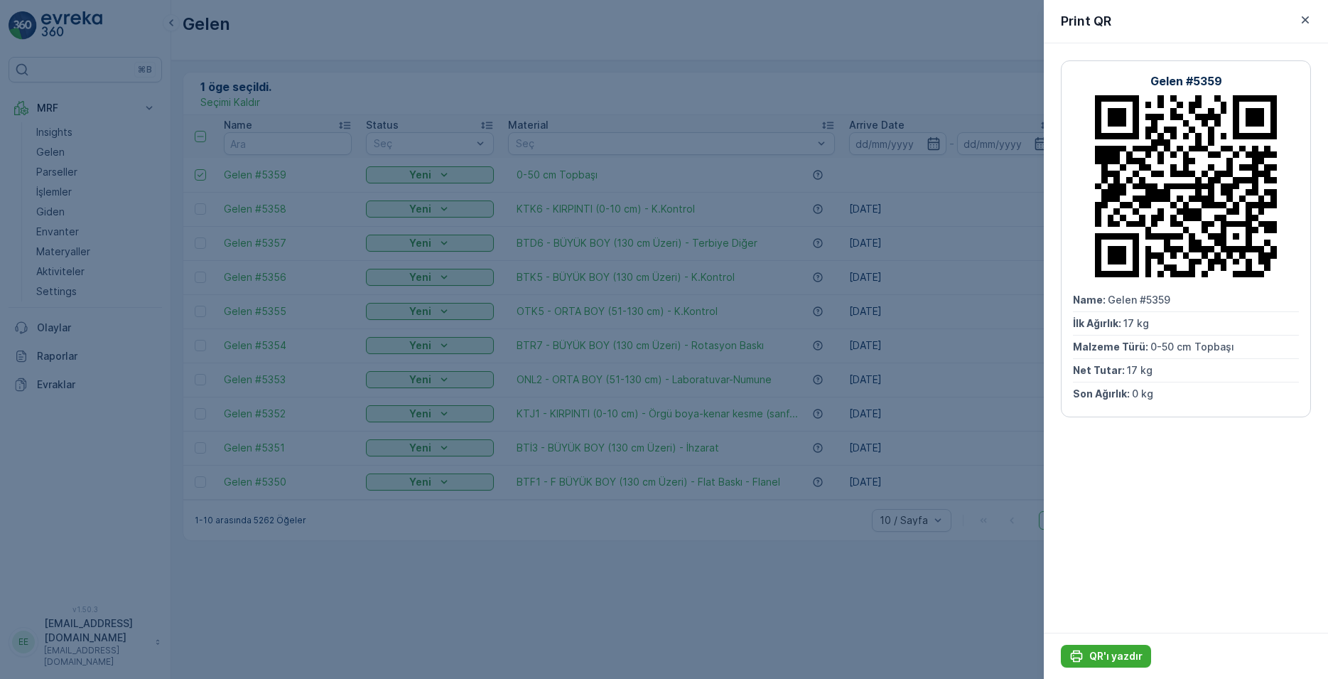
click at [1134, 125] on icon at bounding box center [1186, 186] width 182 height 182
click at [1131, 658] on p "QR'ı yazdır" at bounding box center [1115, 656] width 53 height 14
click at [1181, 246] on icon at bounding box center [1186, 186] width 182 height 182
click at [1138, 512] on div "Gelen #5359 Name : Gelen #5359 İlk Ağırlık : 17 kg Malzeme Türü : 0-50 cm Topba…" at bounding box center [1186, 337] width 284 height 589
click at [1132, 659] on p "QR'ı yazdır" at bounding box center [1115, 656] width 53 height 14
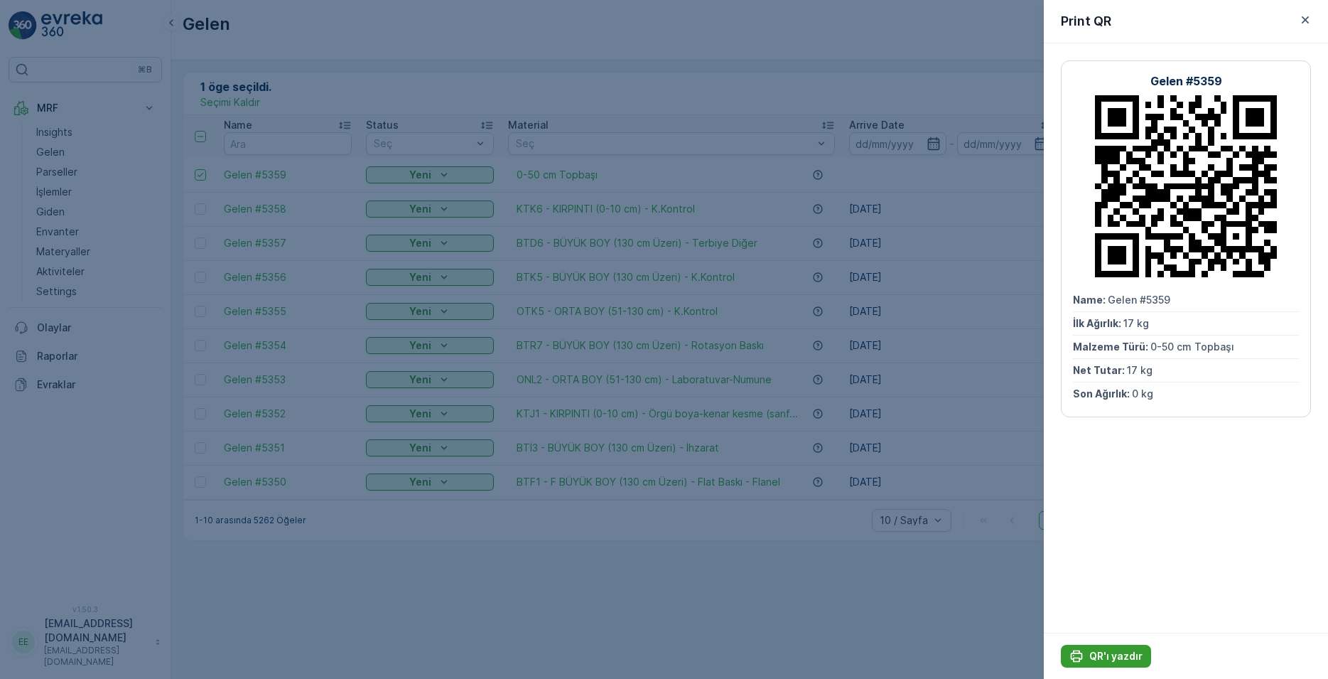
click at [1148, 584] on div "Gelen #5359 Name : Gelen #5359 İlk Ağırlık : 17 kg Malzeme Türü : 0-50 cm Topba…" at bounding box center [1186, 337] width 284 height 589
click at [1116, 652] on p "QR'ı yazdır" at bounding box center [1115, 656] width 53 height 14
click at [1305, 24] on icon "button" at bounding box center [1305, 20] width 14 height 14
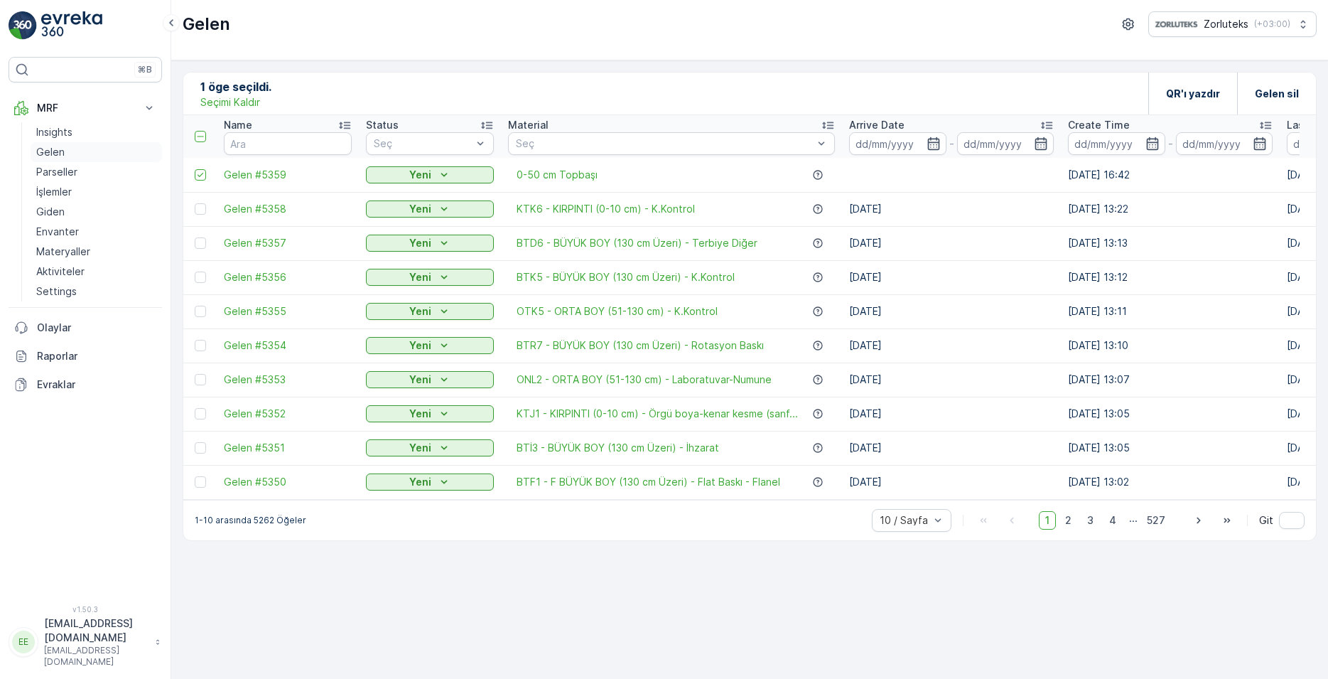
click at [42, 148] on p "Gelen" at bounding box center [50, 152] width 28 height 14
click at [52, 153] on p "Gelen" at bounding box center [50, 152] width 28 height 14
click at [242, 100] on p "Seçimi Kaldır" at bounding box center [230, 102] width 60 height 14
click at [44, 145] on p "Gelen" at bounding box center [50, 152] width 28 height 14
click at [50, 110] on p "MRF" at bounding box center [85, 108] width 97 height 14
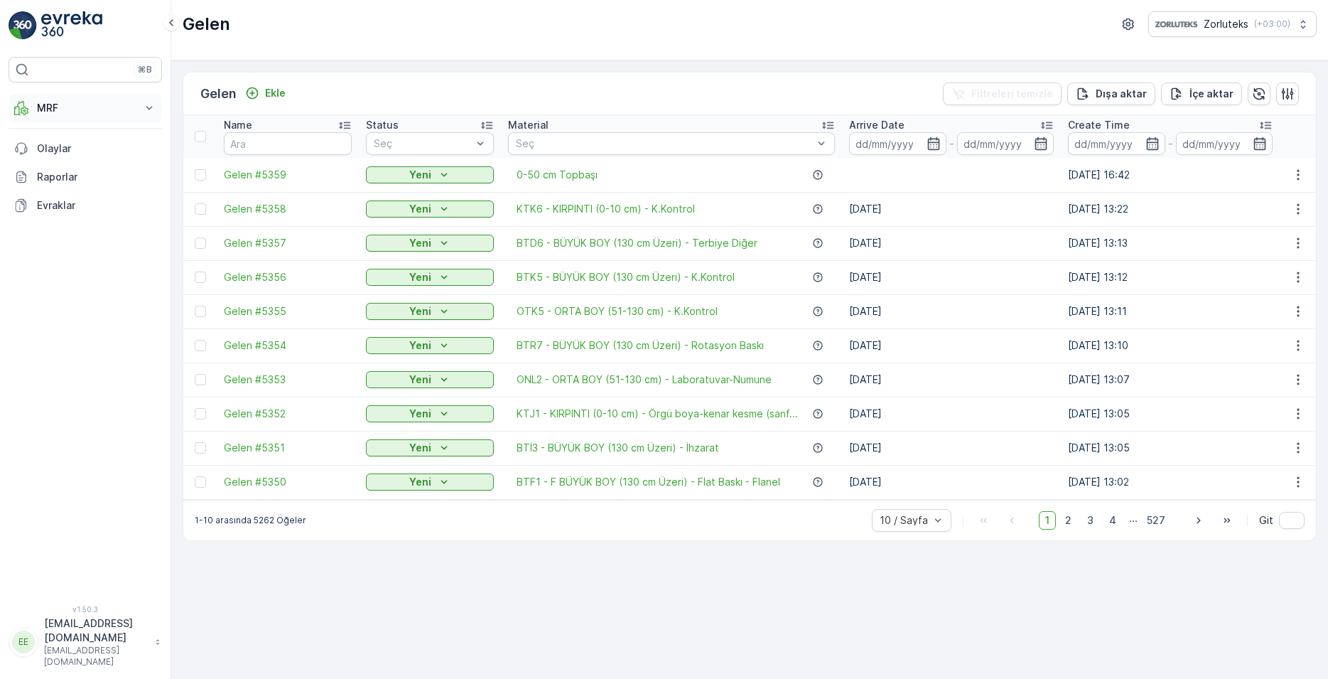
click at [50, 109] on p "MRF" at bounding box center [85, 108] width 97 height 14
click at [60, 153] on p "Gelen" at bounding box center [50, 152] width 28 height 14
click at [276, 93] on p "Ekle" at bounding box center [275, 93] width 21 height 14
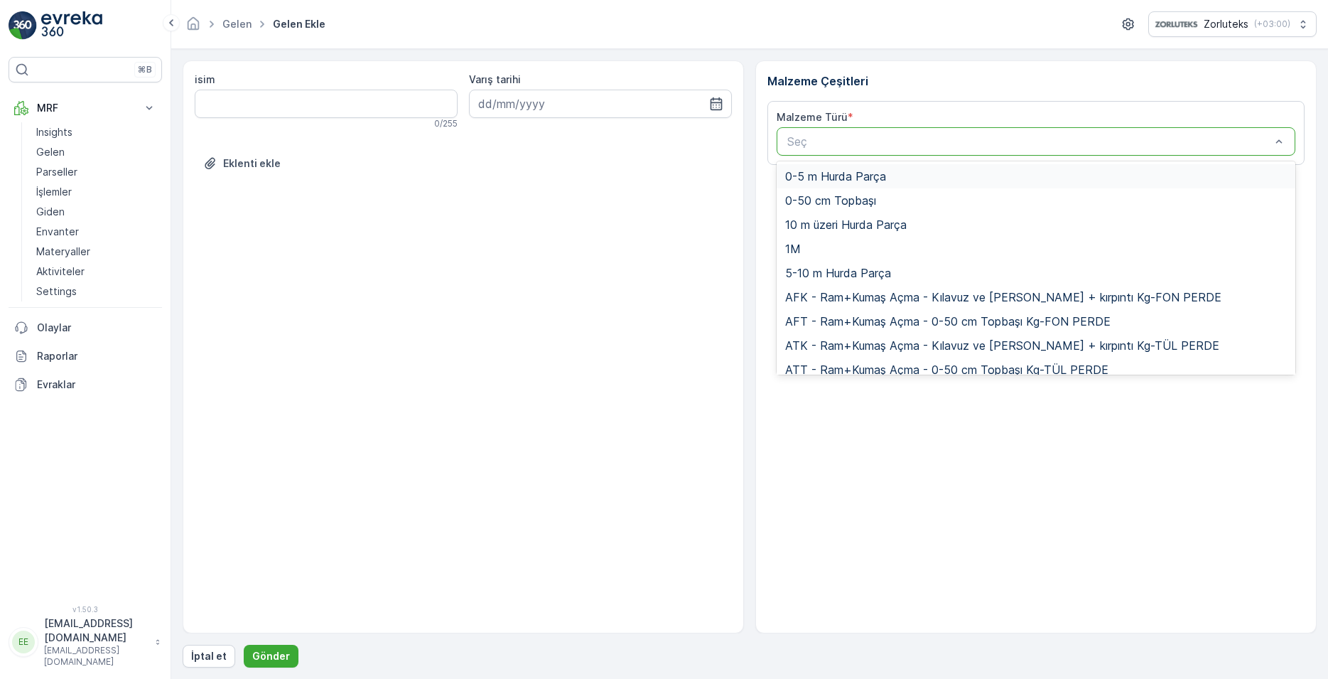
click at [813, 174] on span "0-5 m Hurda Parça" at bounding box center [835, 176] width 101 height 13
click at [851, 200] on span "0-50 cm Topbaşı" at bounding box center [830, 200] width 91 height 13
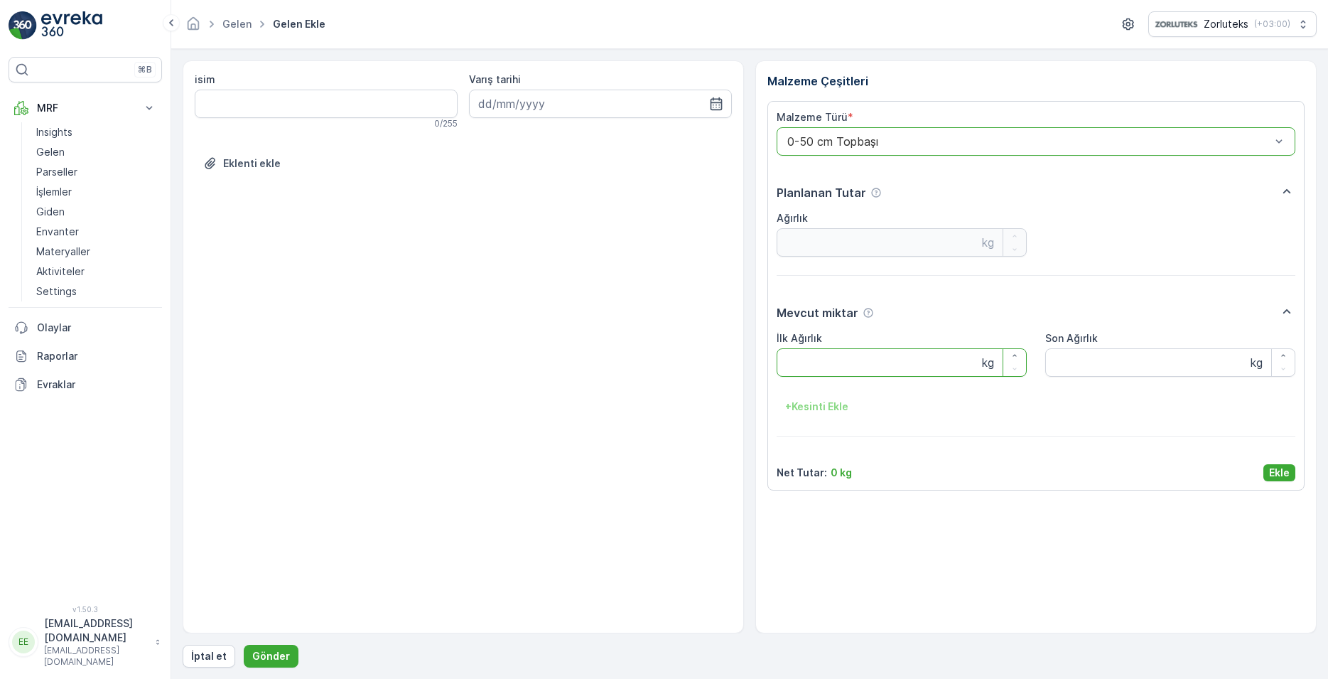
click at [812, 365] on Ağırlık "İlk Ağırlık" at bounding box center [902, 362] width 250 height 28
type Ağırlık "15"
click at [1283, 473] on p "Ekle" at bounding box center [1279, 472] width 21 height 14
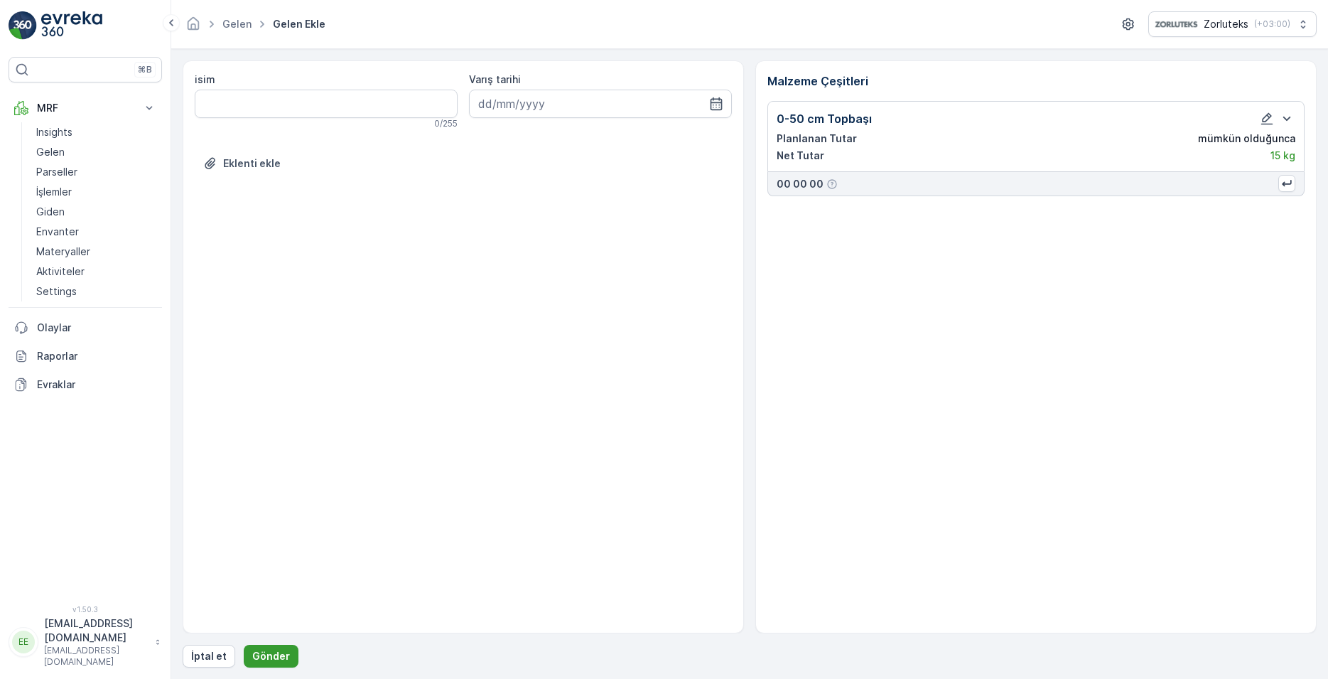
click at [274, 656] on p "Gönder" at bounding box center [271, 656] width 38 height 14
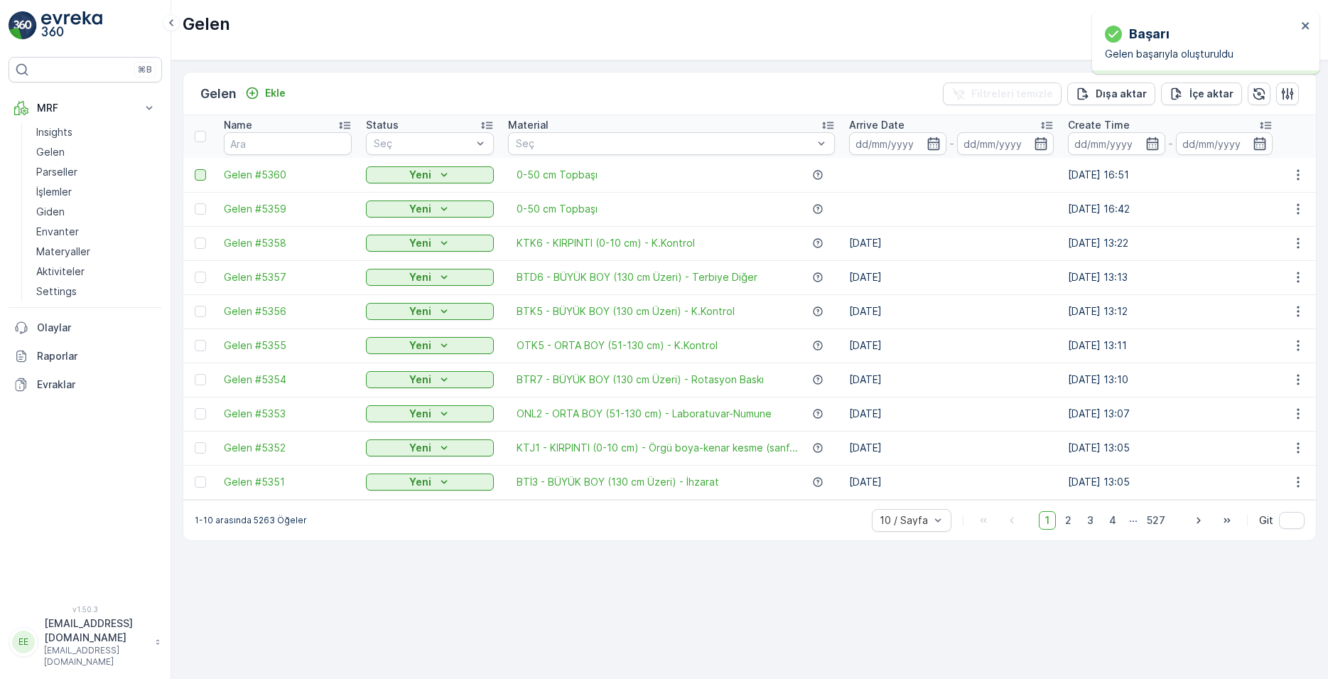
click at [196, 172] on div at bounding box center [200, 174] width 11 height 11
click at [195, 169] on input "checkbox" at bounding box center [195, 169] width 0 height 0
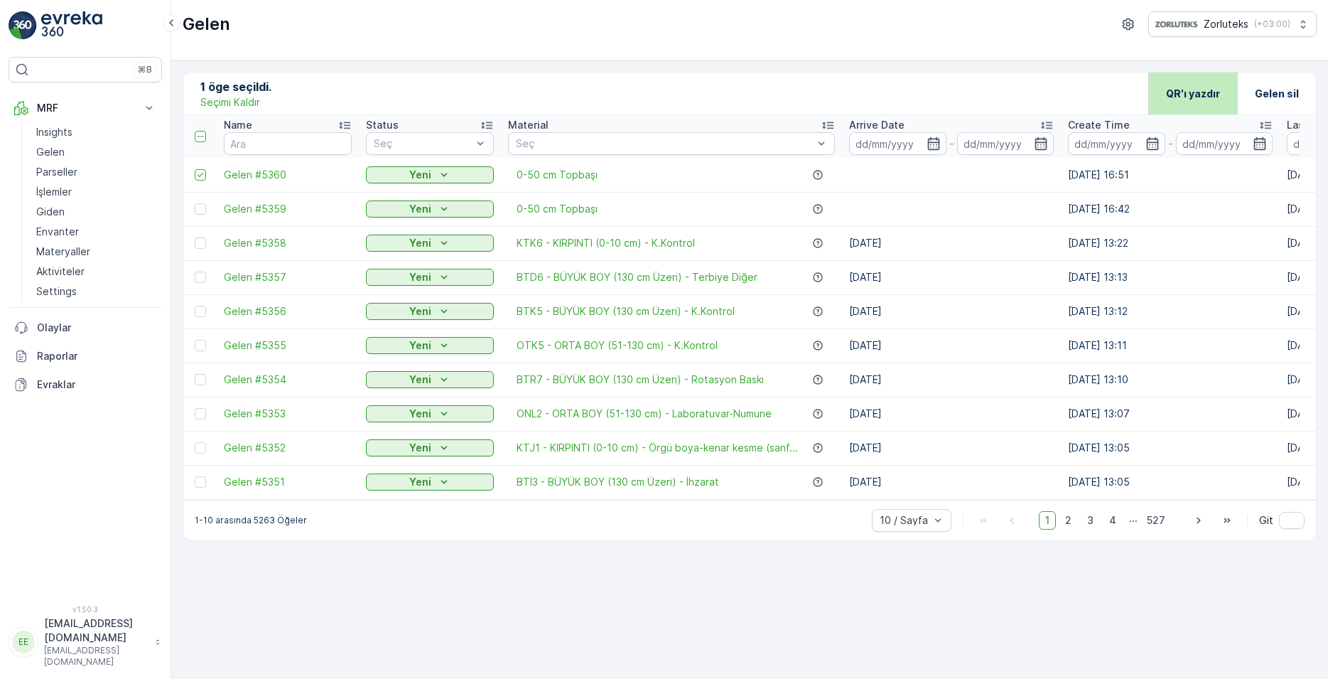
click at [1205, 97] on p "QR'ı yazdır" at bounding box center [1193, 94] width 54 height 14
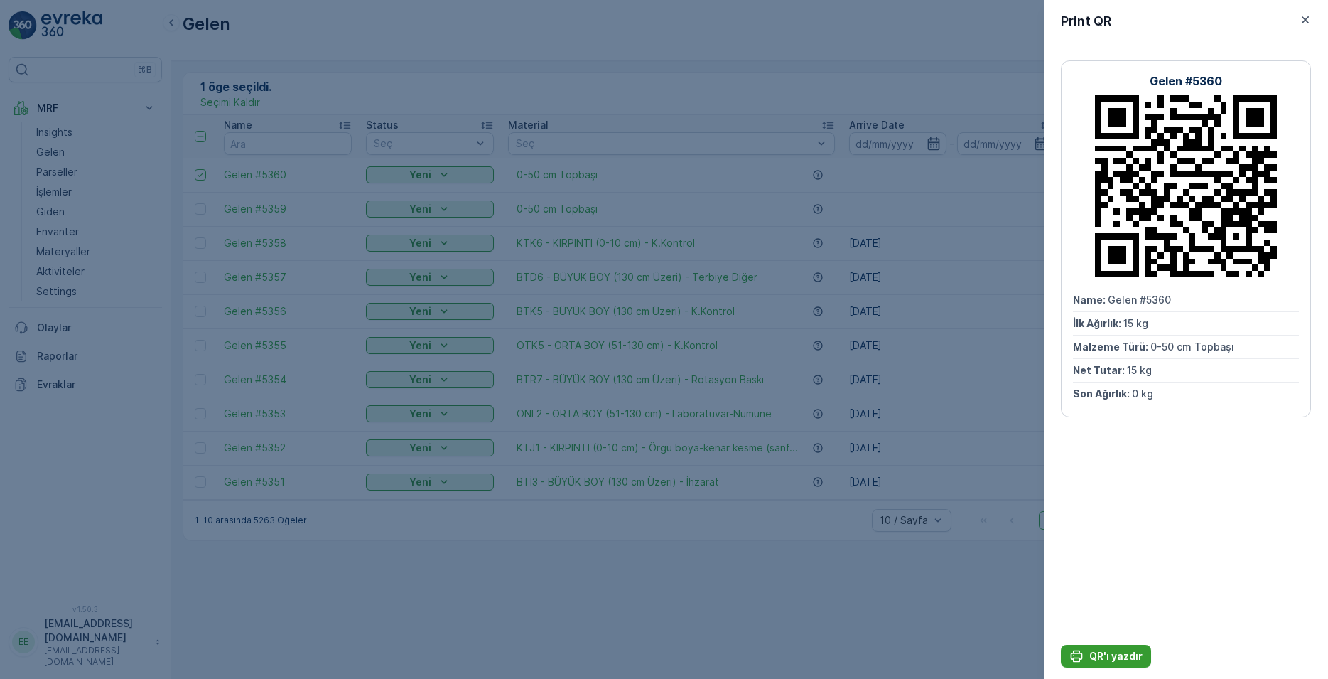
click at [1114, 655] on p "QR'ı yazdır" at bounding box center [1115, 656] width 53 height 14
click at [1302, 26] on icon "button" at bounding box center [1305, 20] width 14 height 14
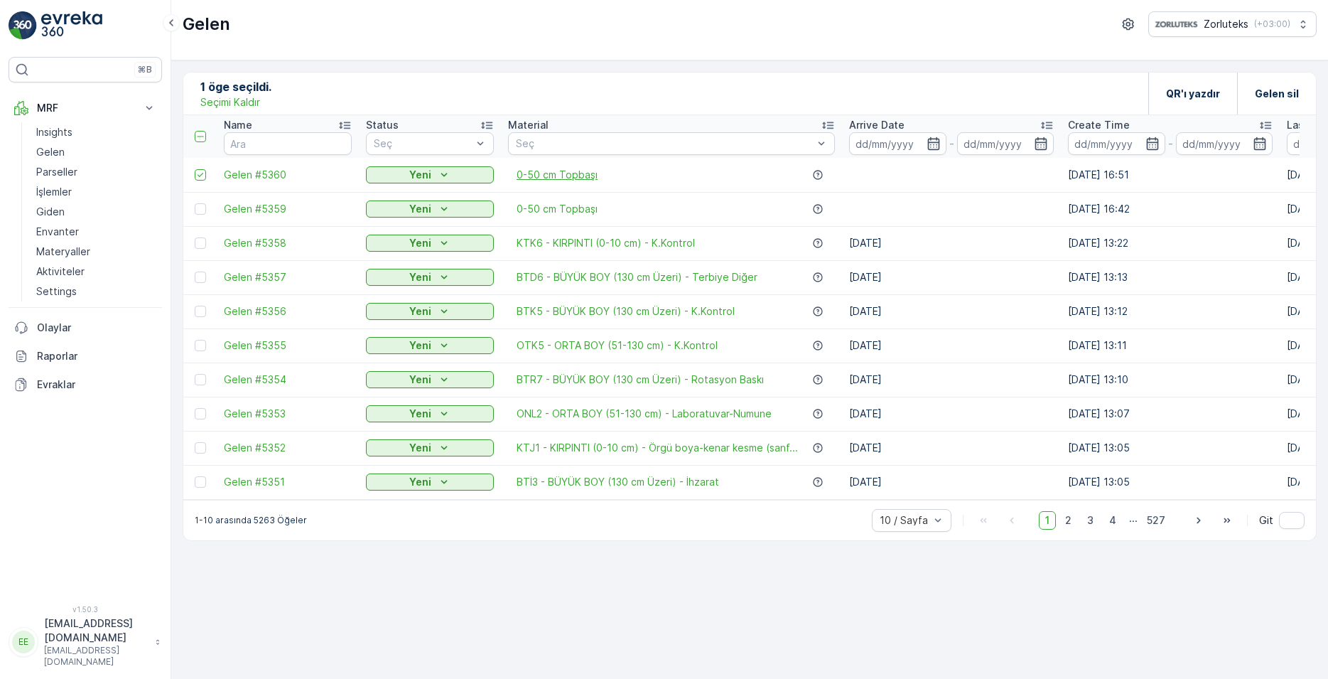
click at [554, 180] on span "0-50 cm Topbaşı" at bounding box center [557, 175] width 81 height 14
click at [269, 178] on span "Gelen #5360" at bounding box center [288, 175] width 128 height 14
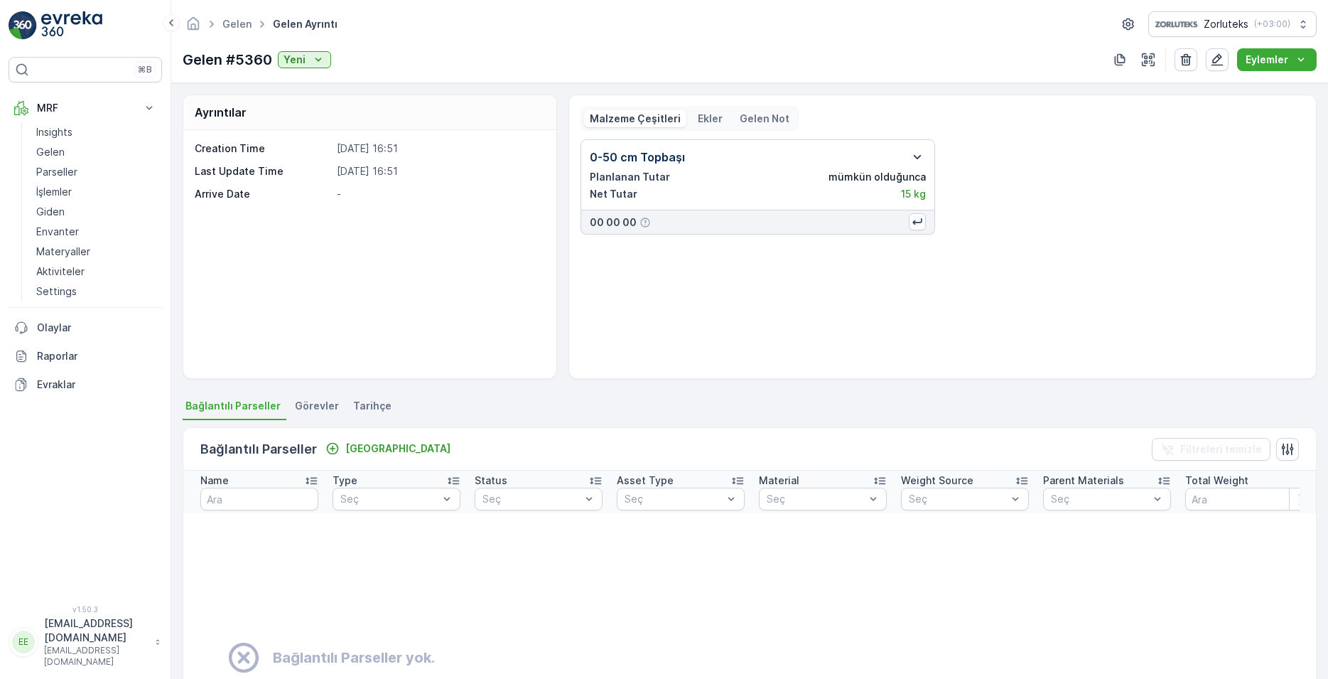
click at [909, 158] on icon "button" at bounding box center [917, 157] width 17 height 17
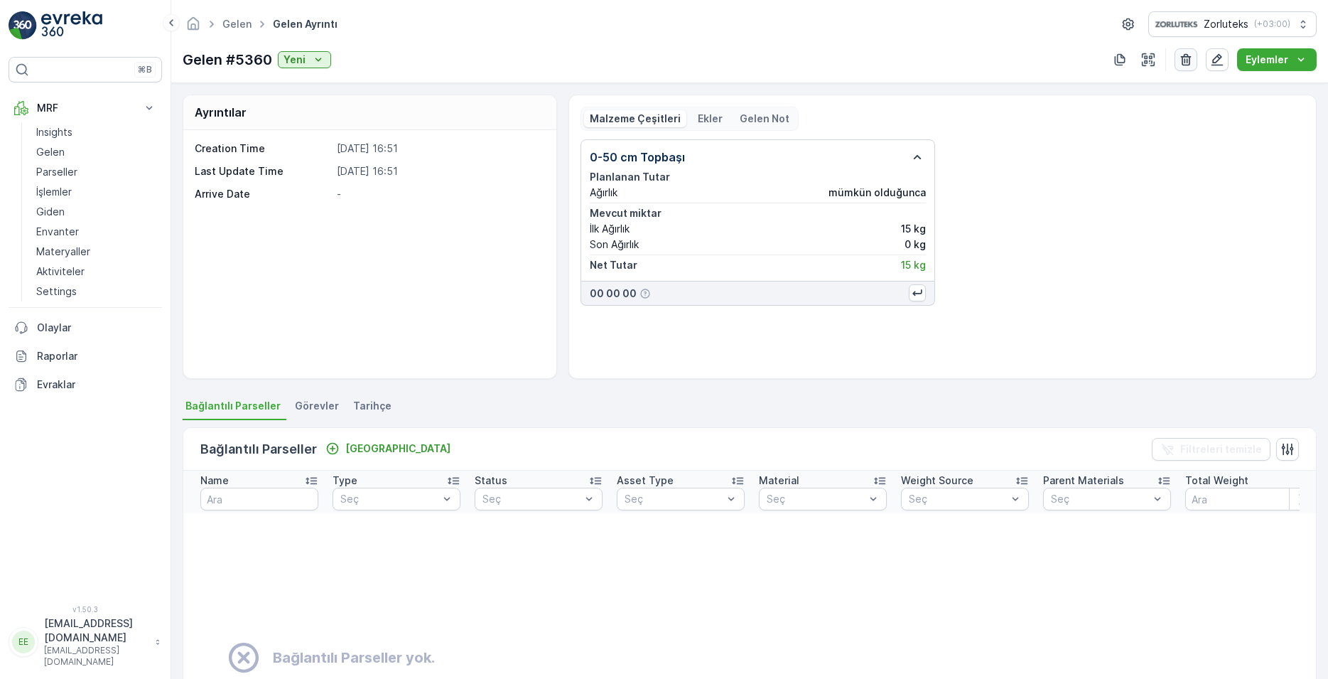
click at [1183, 60] on icon "button" at bounding box center [1186, 60] width 11 height 12
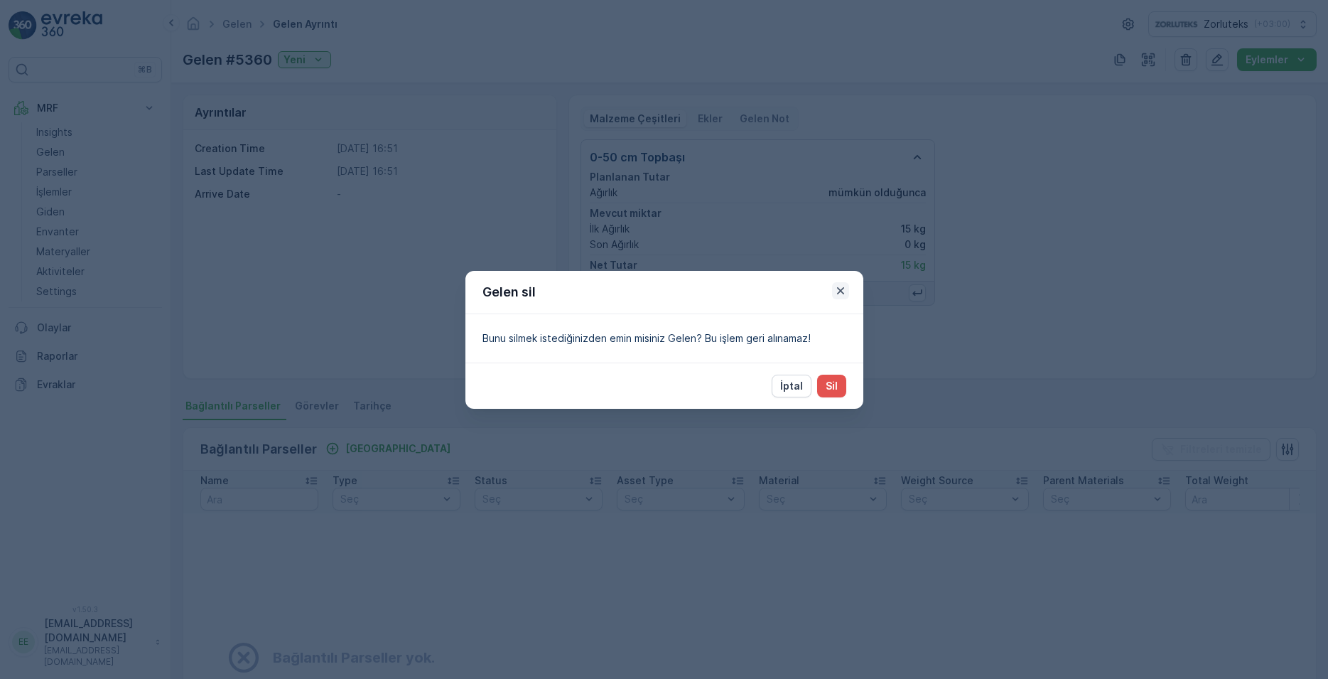
click at [840, 295] on icon "button" at bounding box center [841, 291] width 14 height 14
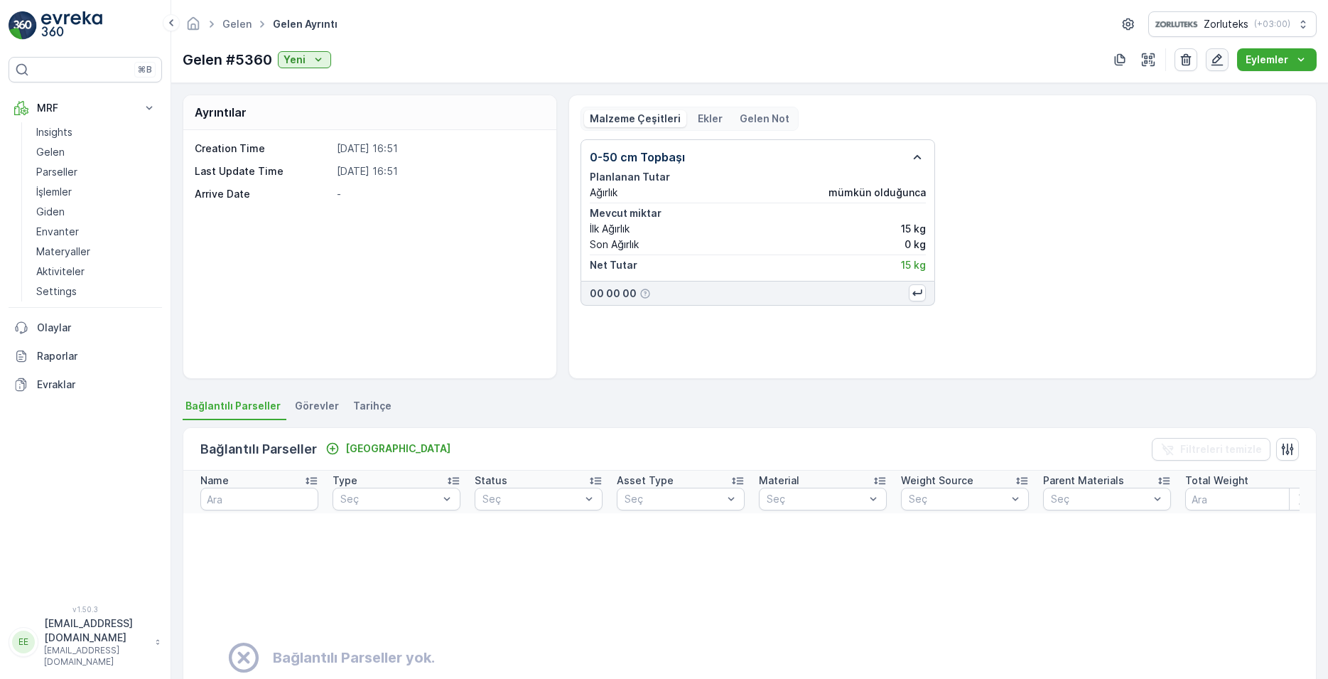
click at [1226, 58] on button "button" at bounding box center [1217, 59] width 23 height 23
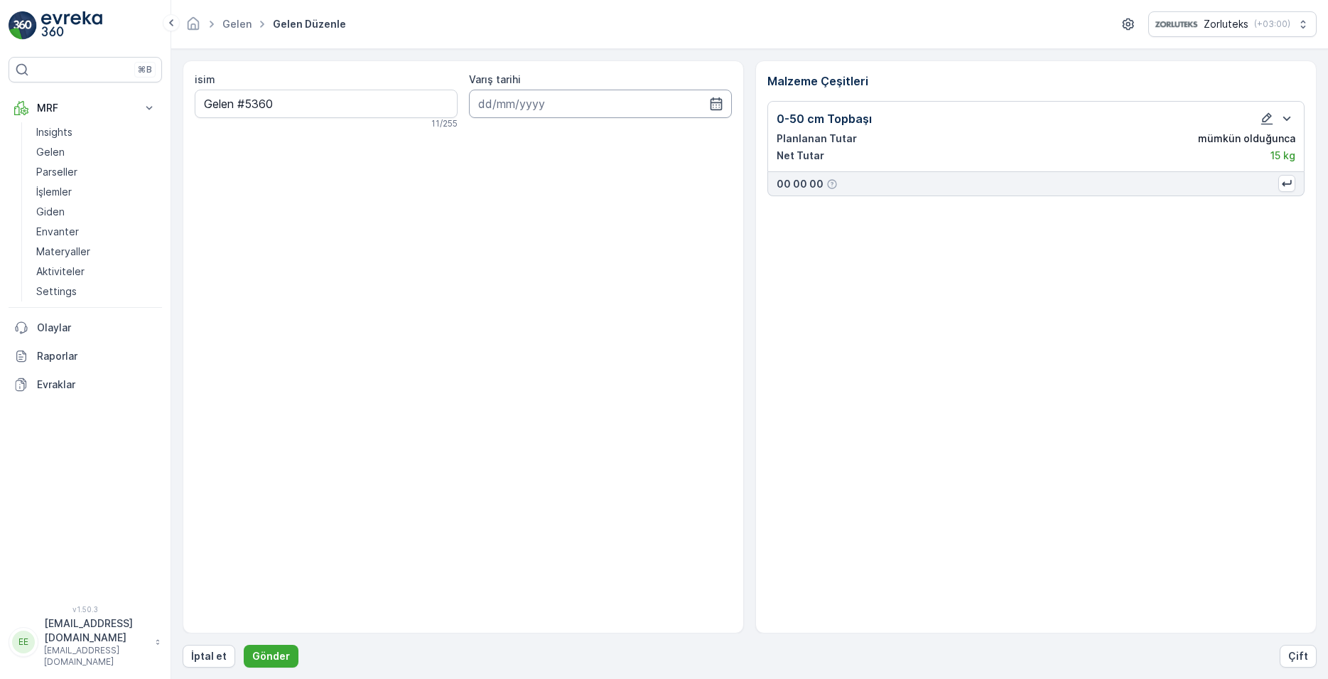
click at [659, 102] on input at bounding box center [600, 104] width 263 height 28
click at [544, 252] on div "17" at bounding box center [544, 250] width 23 height 23
type input "[DATE]"
click at [283, 654] on p "Gönder" at bounding box center [271, 656] width 38 height 14
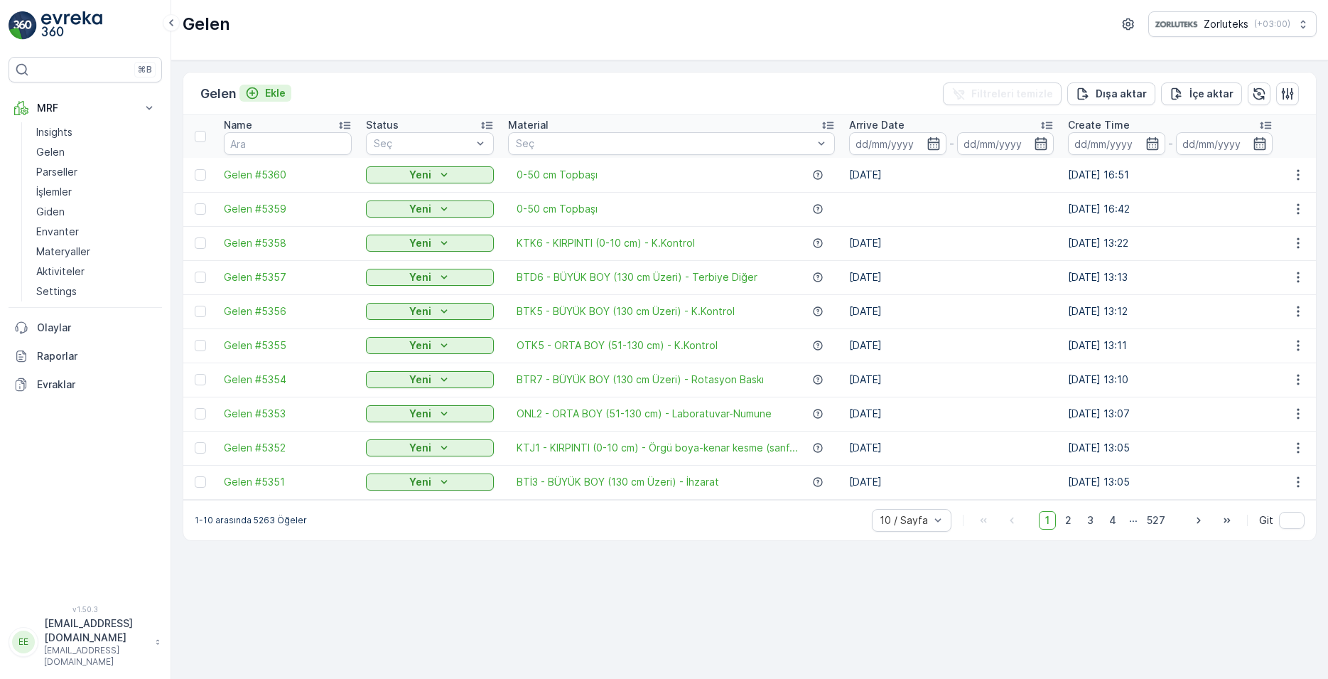
click at [259, 97] on icon "Ekle" at bounding box center [252, 93] width 14 height 14
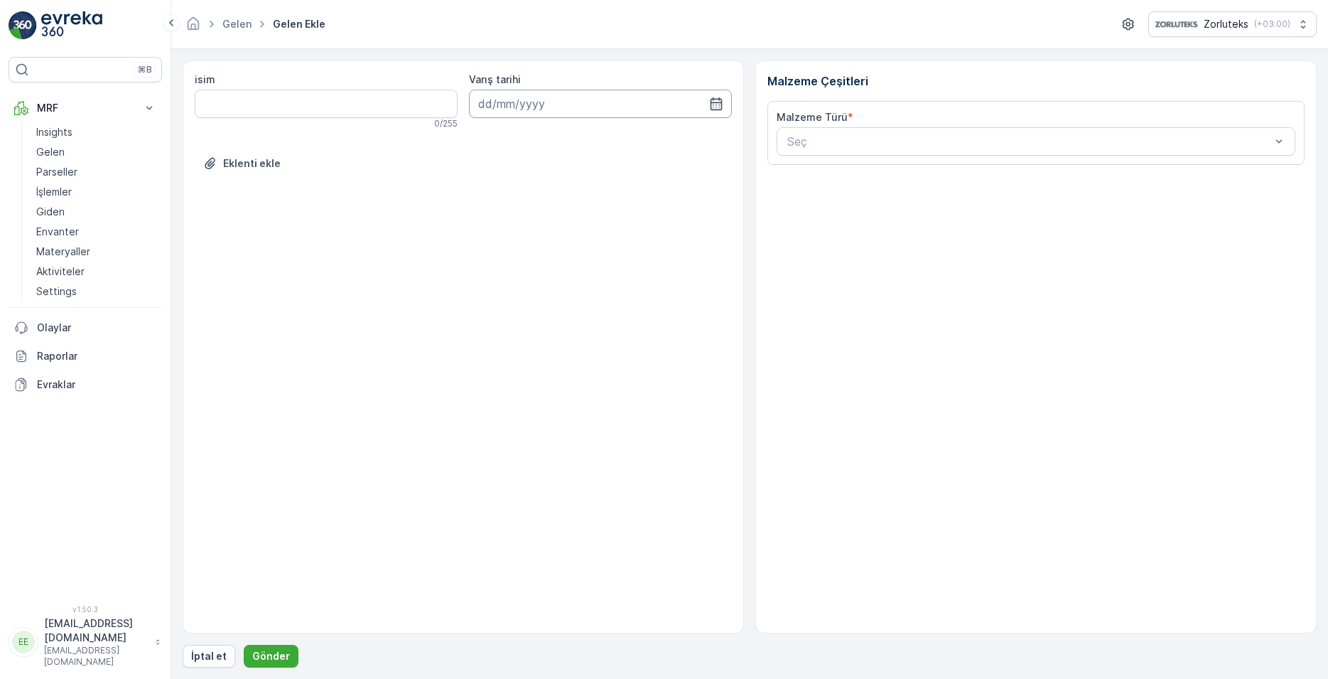
click at [549, 108] on input at bounding box center [600, 104] width 263 height 28
click at [62, 155] on p "Gelen" at bounding box center [50, 152] width 28 height 14
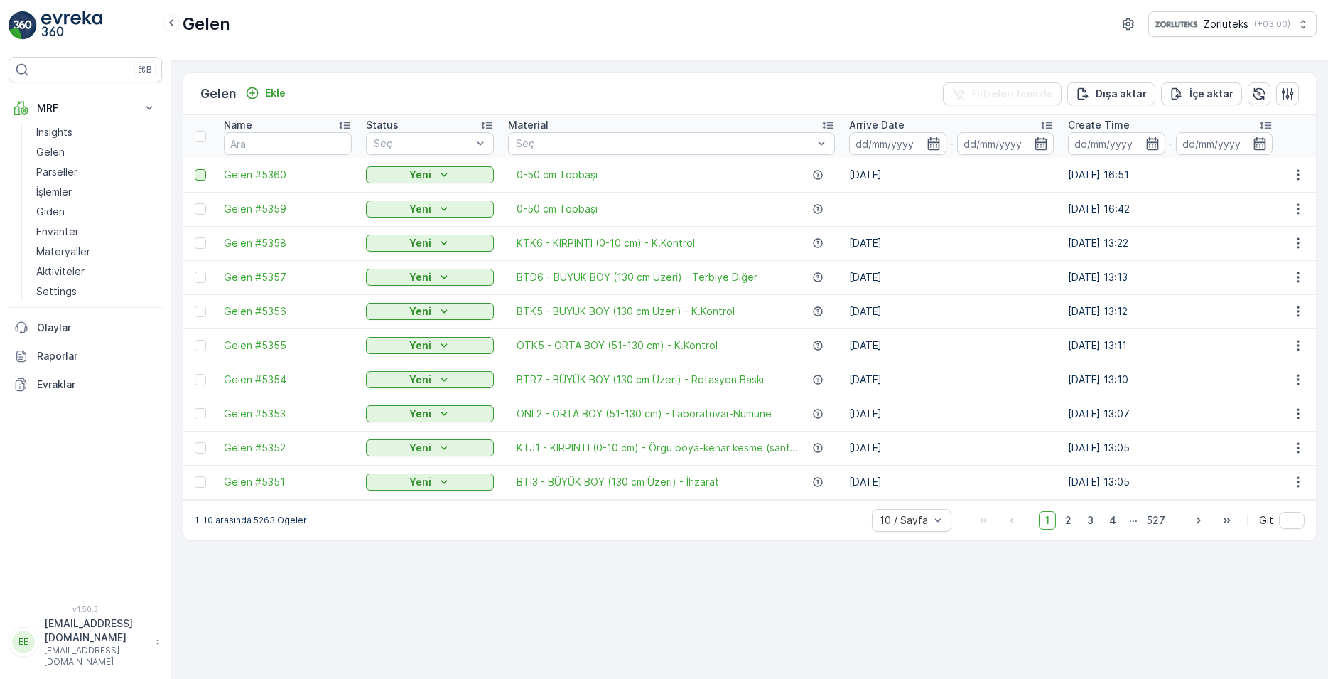
click at [196, 176] on div at bounding box center [200, 174] width 11 height 11
click at [195, 169] on input "checkbox" at bounding box center [195, 169] width 0 height 0
click at [202, 210] on div at bounding box center [200, 208] width 11 height 11
click at [195, 203] on input "checkbox" at bounding box center [195, 203] width 0 height 0
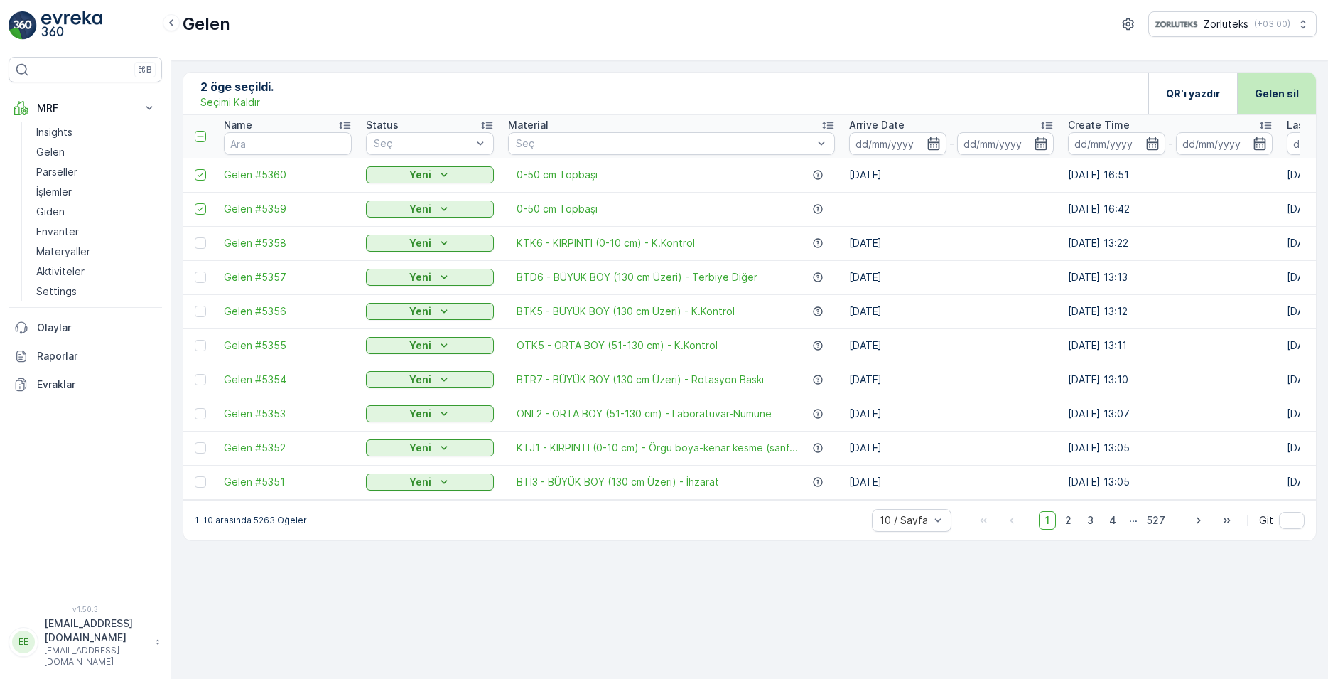
click at [1266, 93] on p "Gelen sil" at bounding box center [1277, 94] width 44 height 14
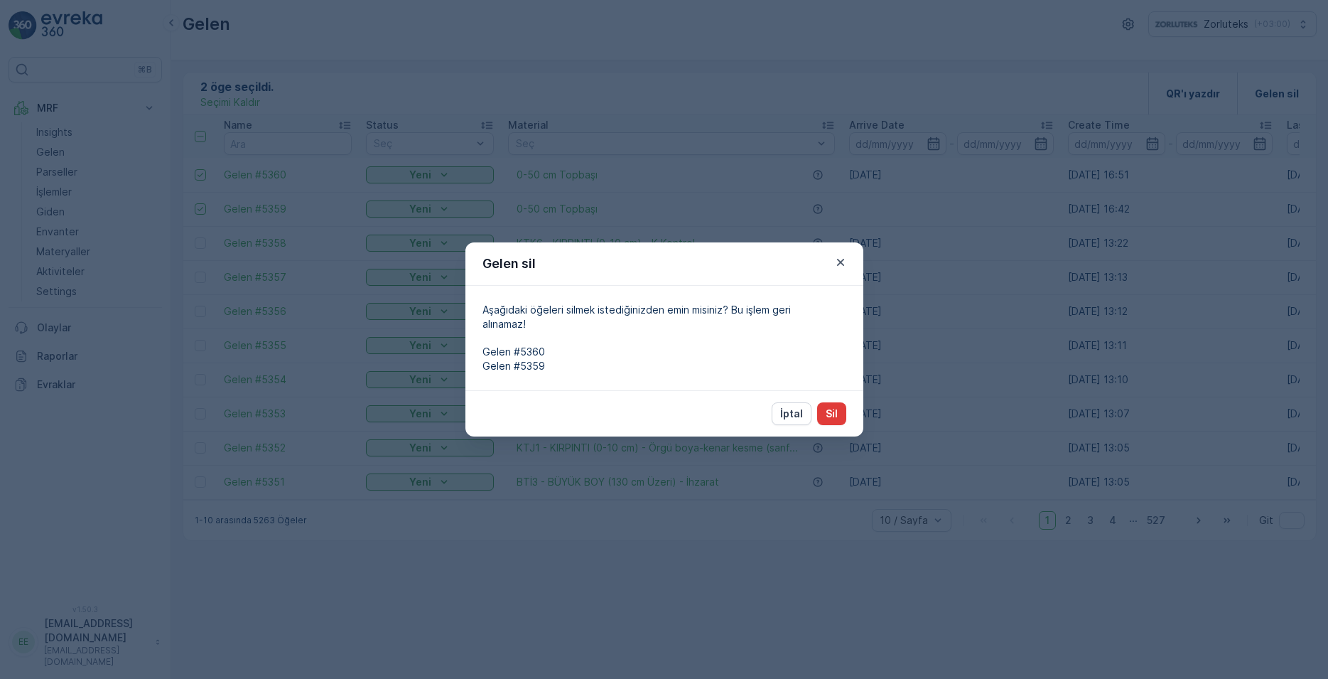
click at [839, 412] on button "Sil" at bounding box center [831, 413] width 29 height 23
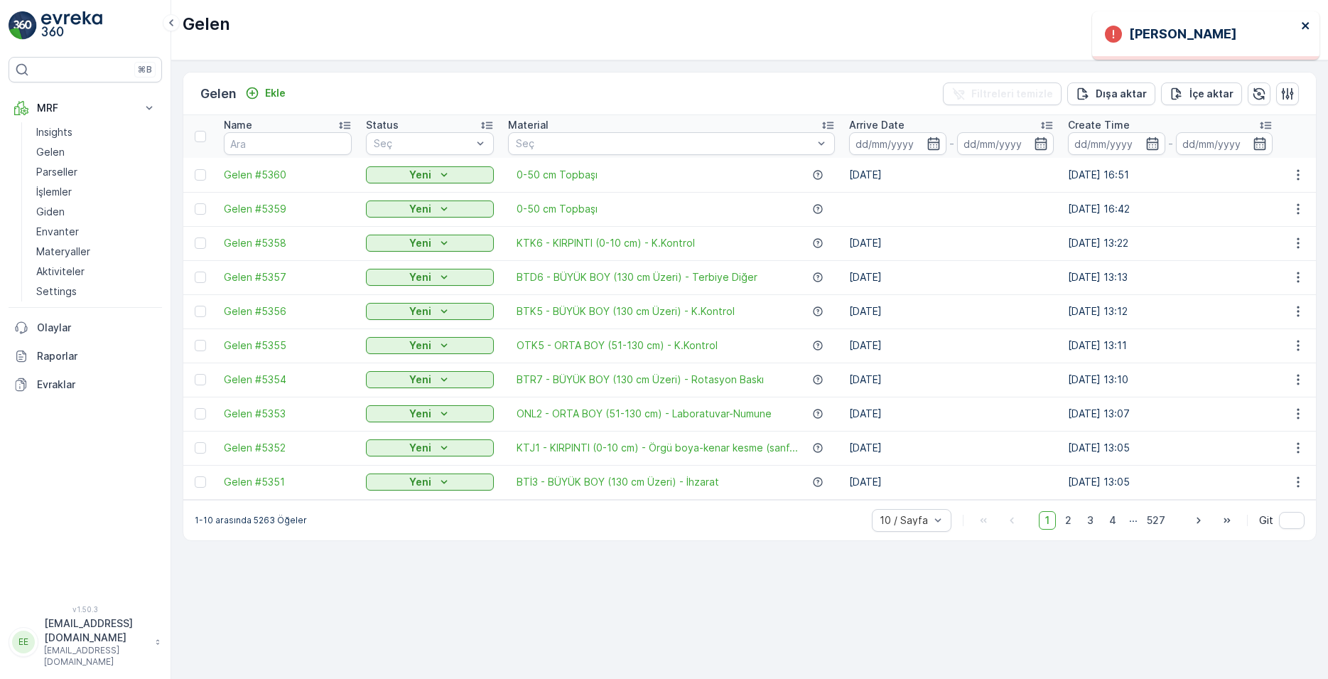
click at [1305, 27] on icon "close" at bounding box center [1305, 25] width 7 height 7
click at [280, 158] on td "Gelen #5360" at bounding box center [288, 175] width 142 height 34
click at [270, 173] on span "Gelen #5360" at bounding box center [288, 175] width 128 height 14
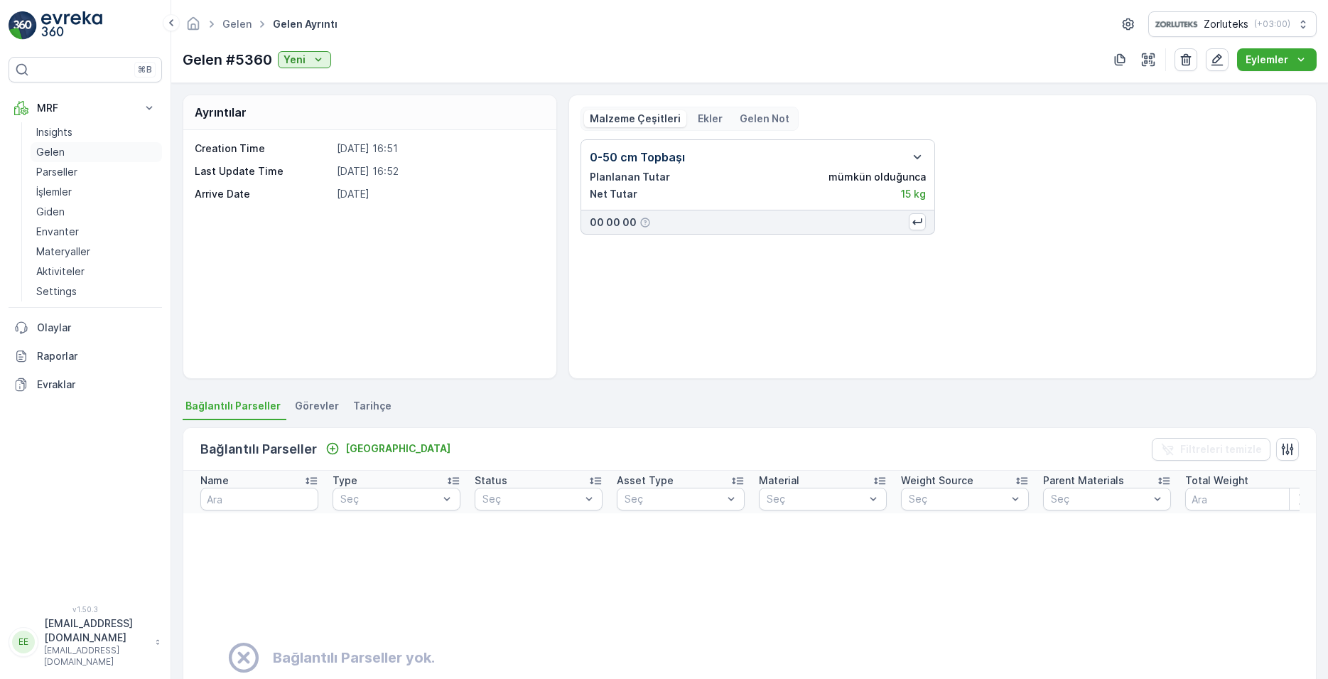
click at [72, 157] on link "Gelen" at bounding box center [96, 152] width 131 height 20
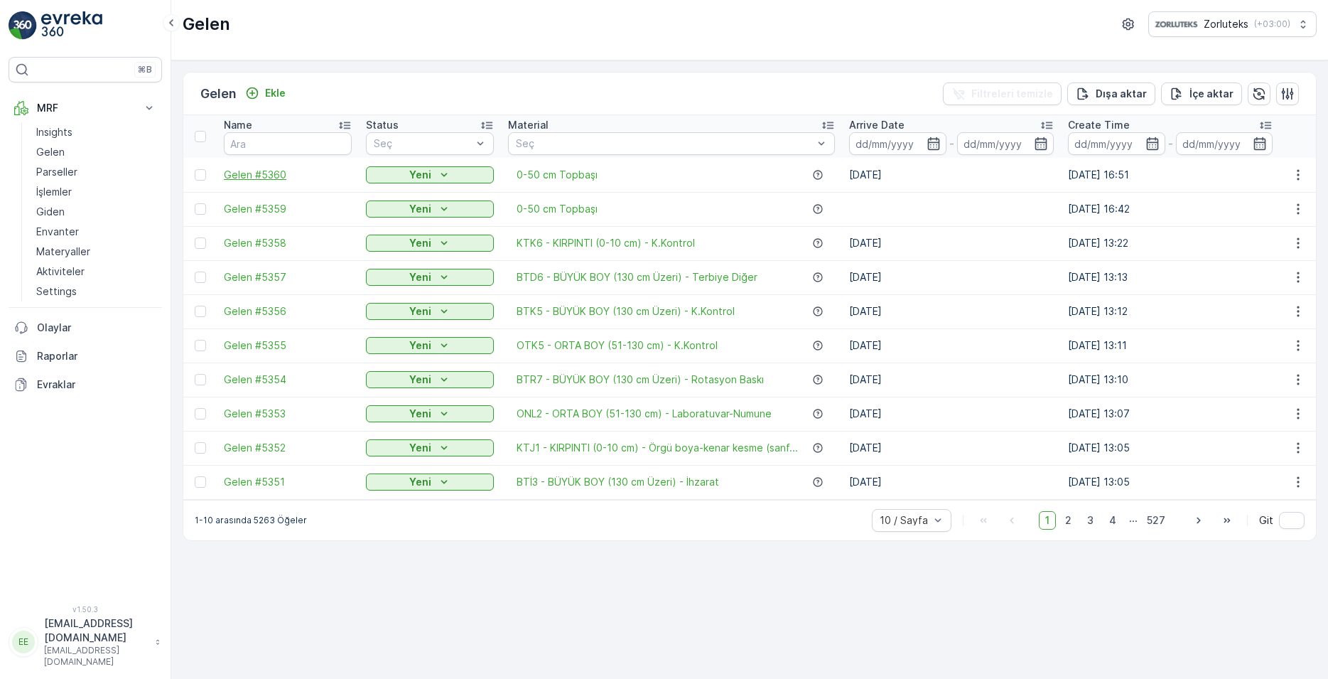
click at [272, 176] on span "Gelen #5360" at bounding box center [288, 175] width 128 height 14
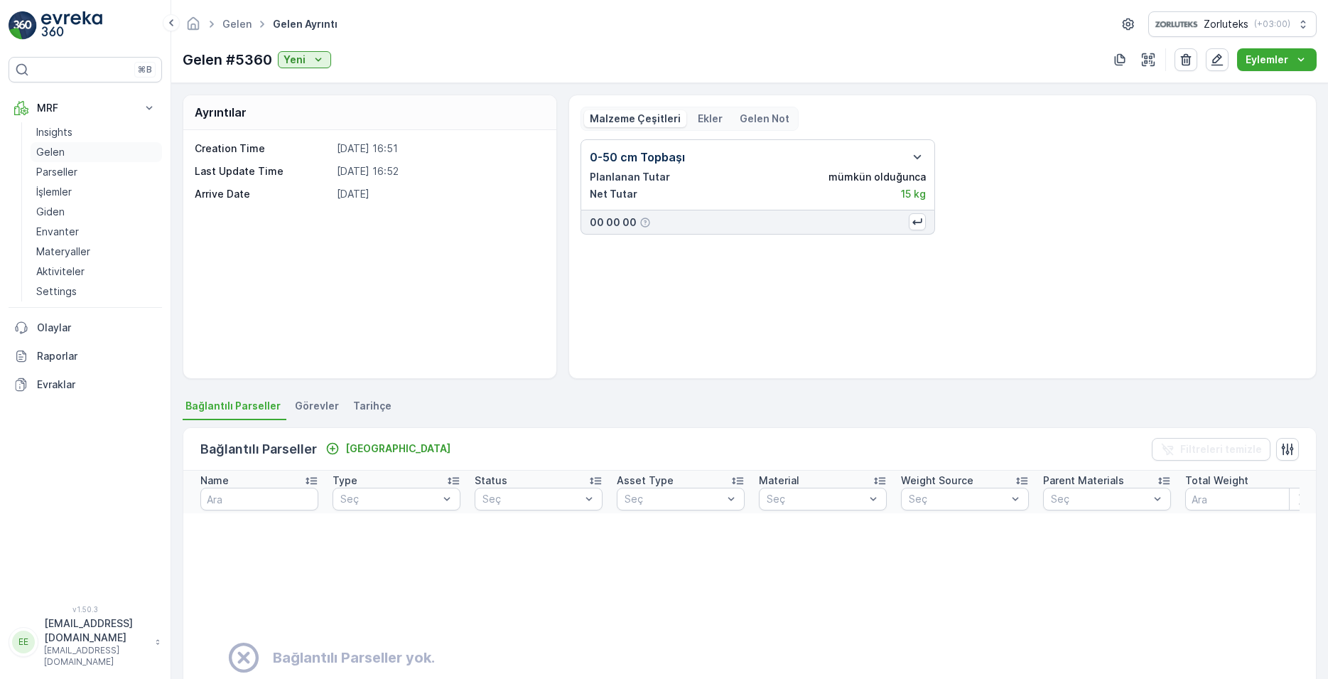
click at [85, 145] on link "Gelen" at bounding box center [96, 152] width 131 height 20
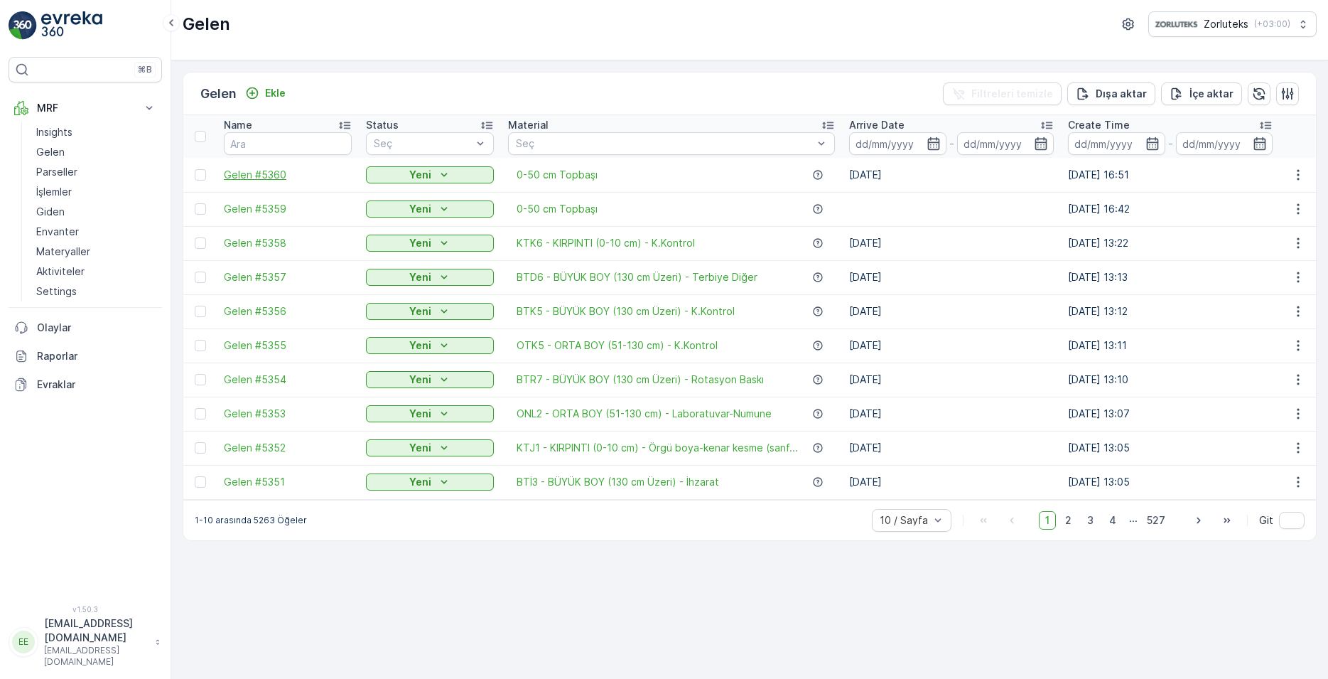
click at [273, 174] on span "Gelen #5360" at bounding box center [288, 175] width 128 height 14
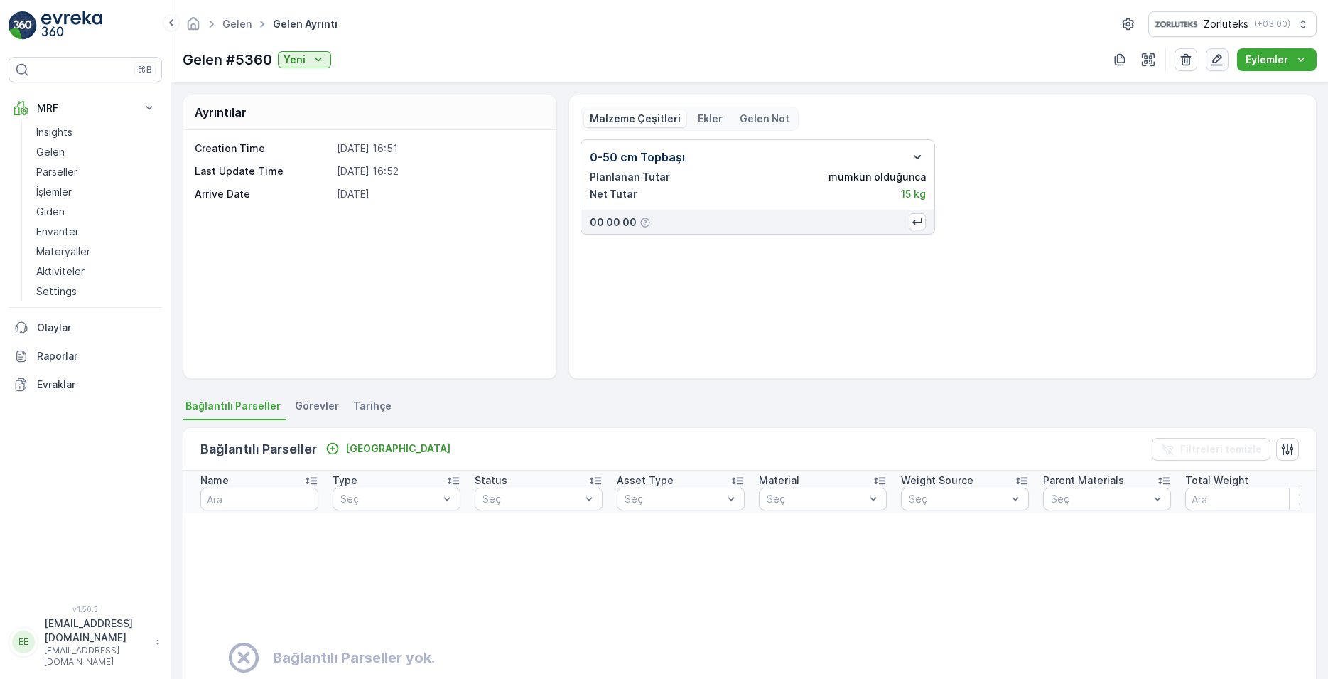
click at [1219, 64] on icon "button" at bounding box center [1217, 60] width 14 height 14
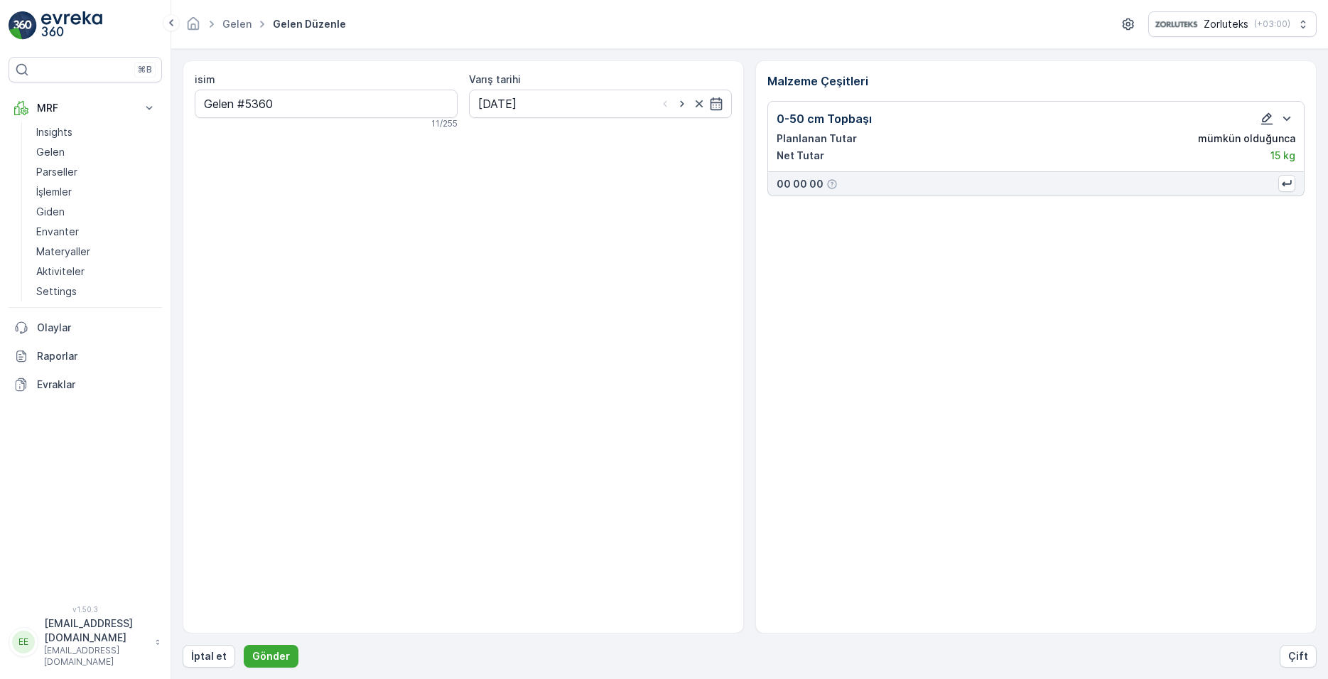
click at [1267, 117] on icon "button" at bounding box center [1267, 119] width 14 height 14
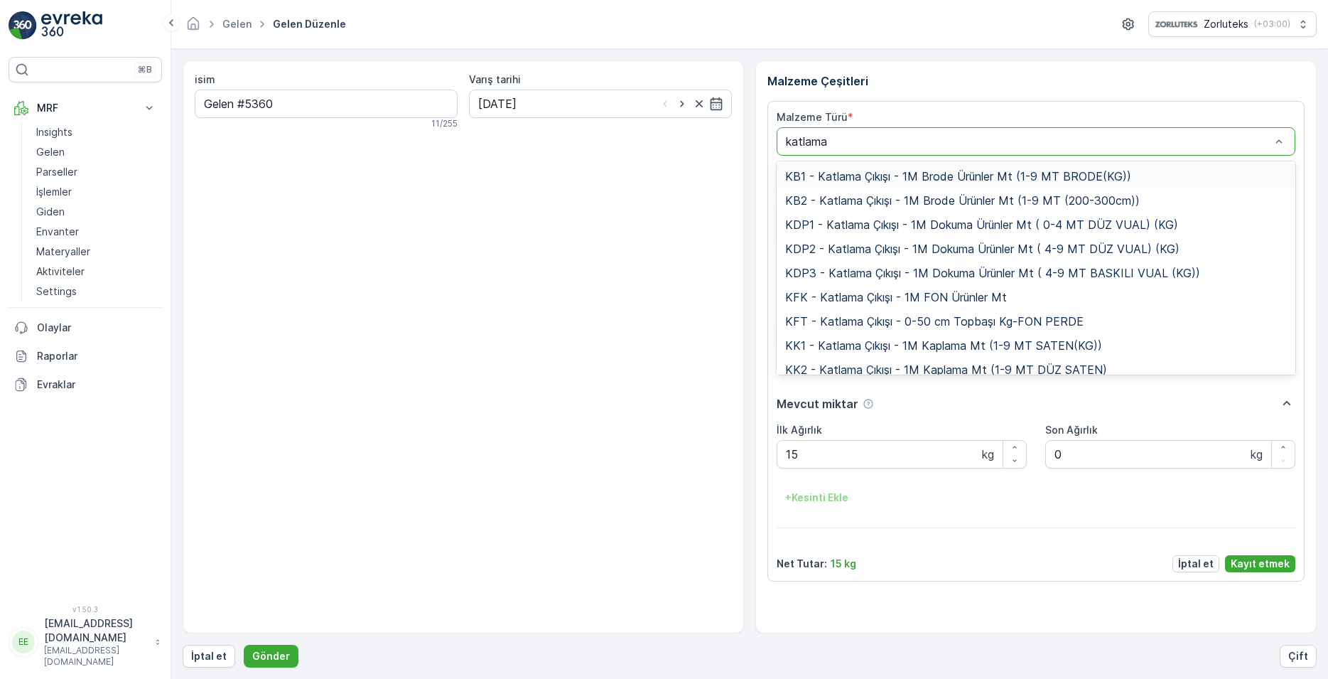
type input "katlama"
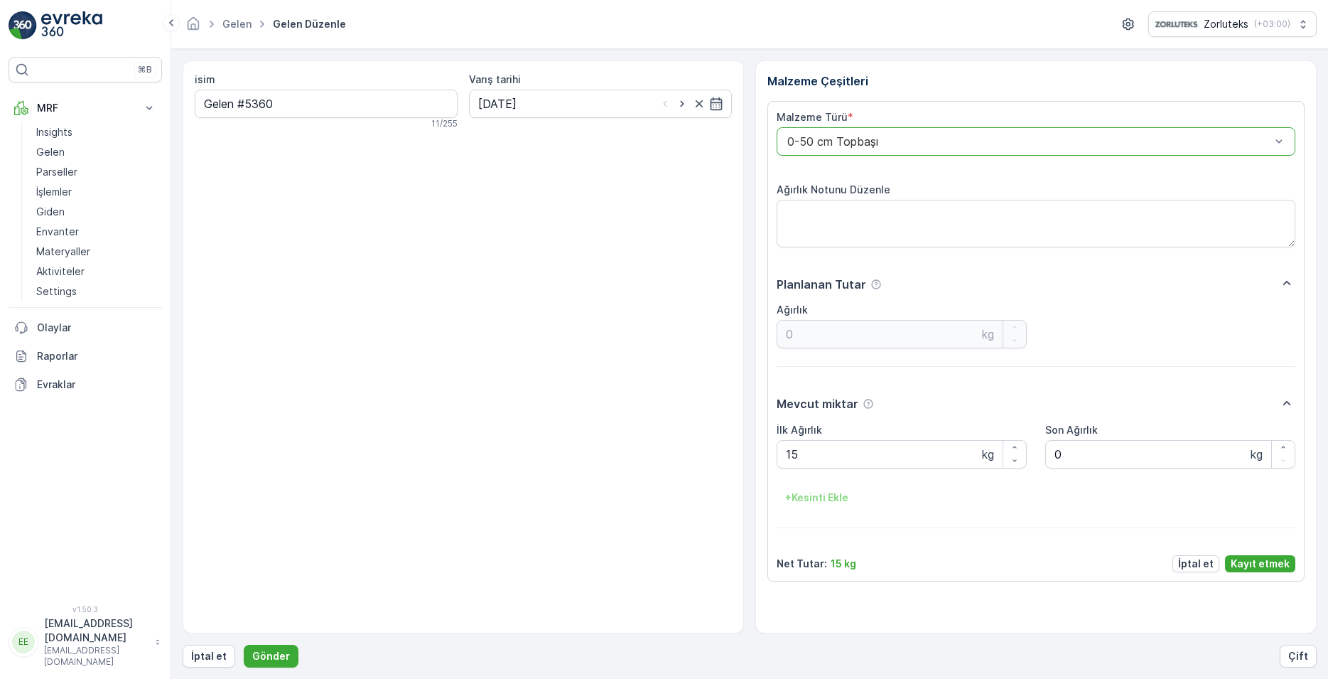
drag, startPoint x: 850, startPoint y: 140, endPoint x: 779, endPoint y: 141, distance: 71.1
click at [780, 141] on div "0-50 cm Topbaşı" at bounding box center [1036, 141] width 519 height 28
